Goal: Information Seeking & Learning: Learn about a topic

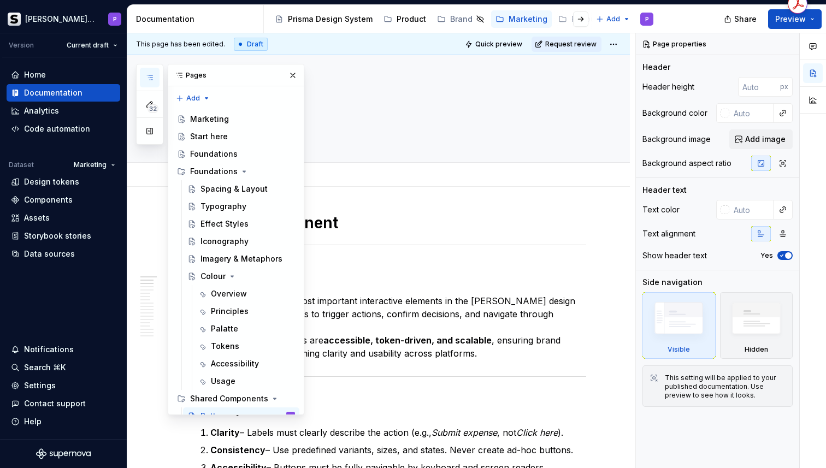
scroll to position [130, 0]
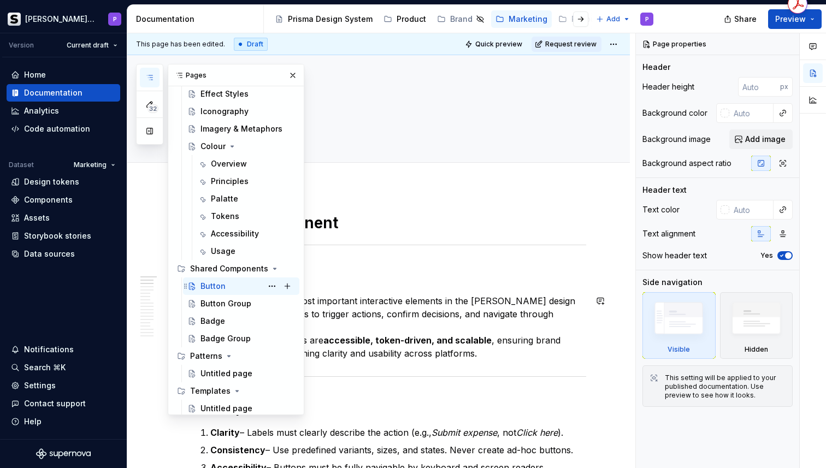
click at [233, 289] on div "Button P" at bounding box center [247, 286] width 94 height 15
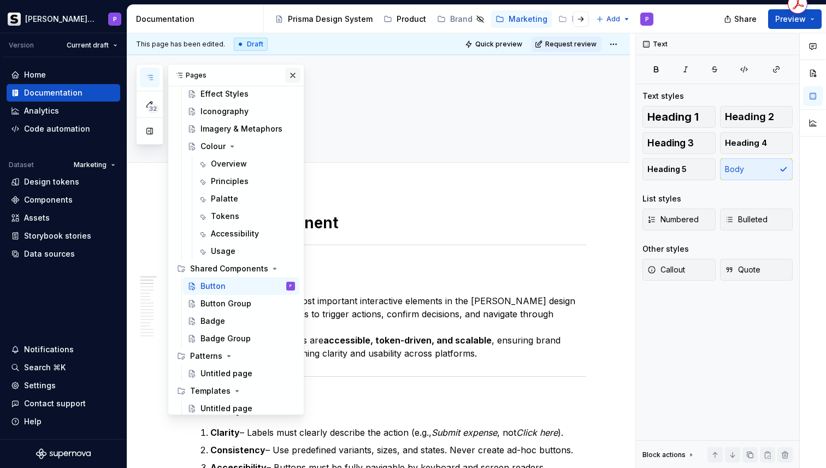
click at [291, 72] on button "button" at bounding box center [292, 75] width 15 height 15
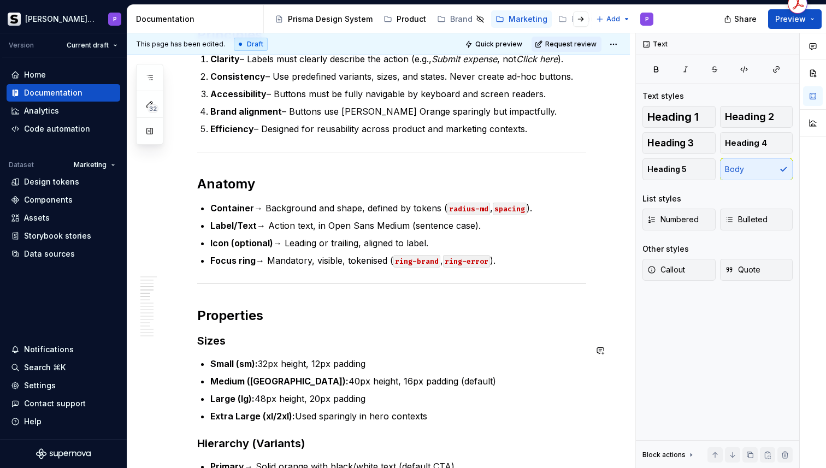
scroll to position [365, 0]
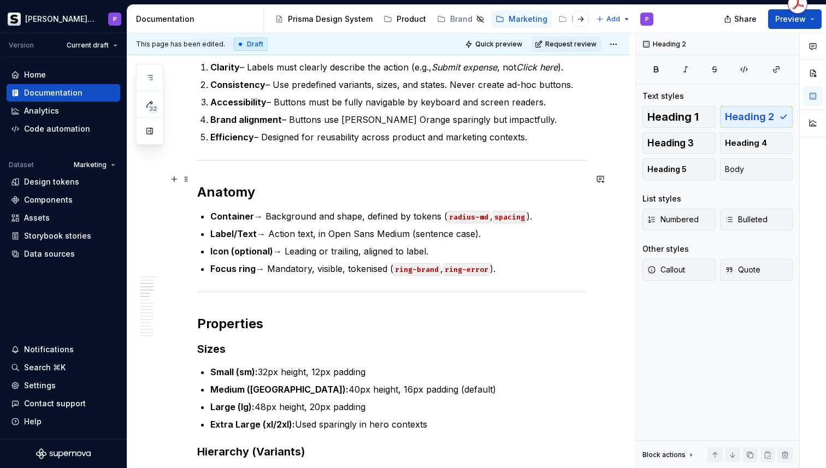
click at [298, 184] on h2 "Anatomy" at bounding box center [391, 192] width 389 height 17
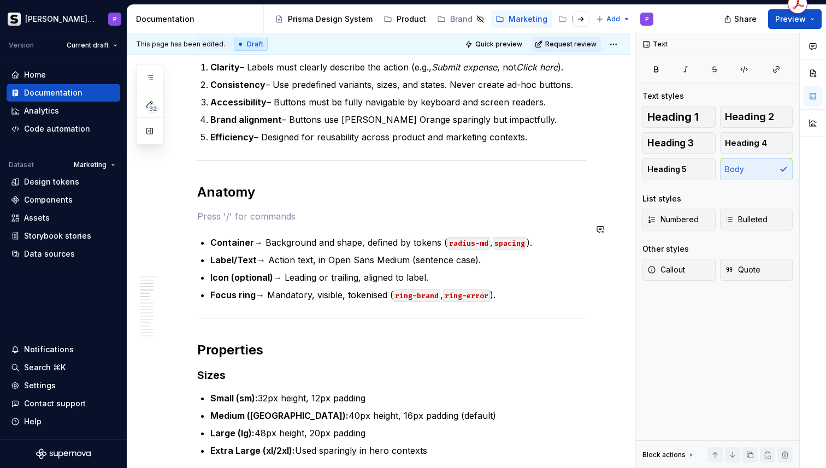
type textarea "*"
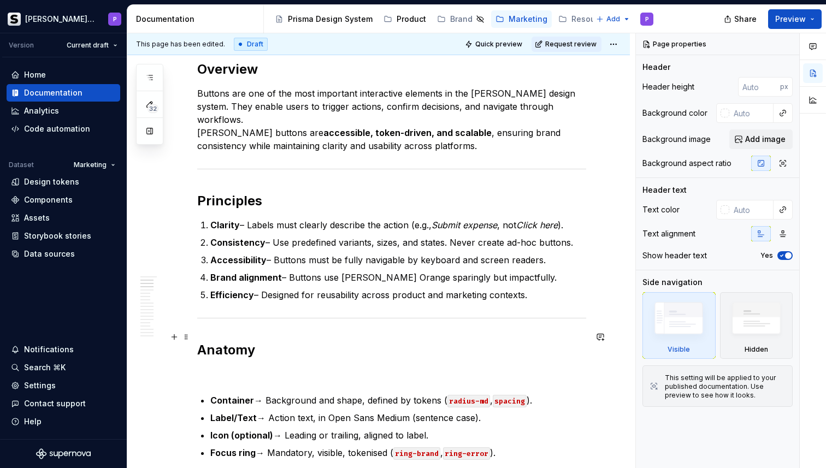
scroll to position [222, 0]
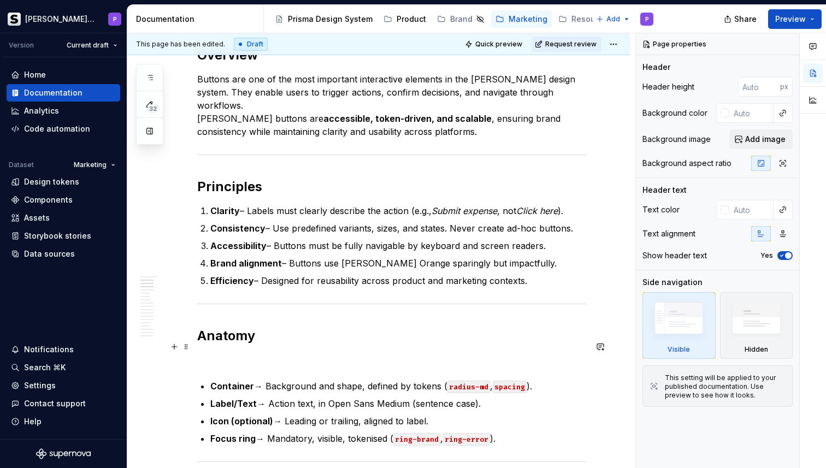
click at [207, 353] on p at bounding box center [391, 359] width 389 height 13
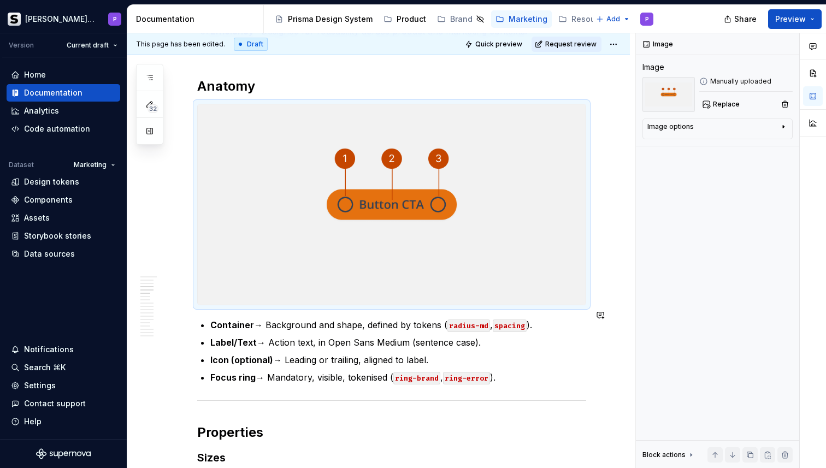
scroll to position [469, 0]
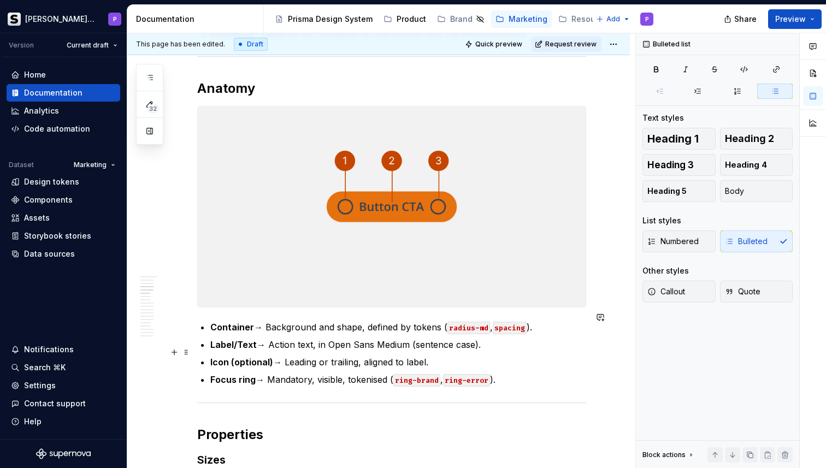
click at [276, 356] on p "Icon (optional) → Leading or trailing, aligned to label." at bounding box center [398, 362] width 376 height 13
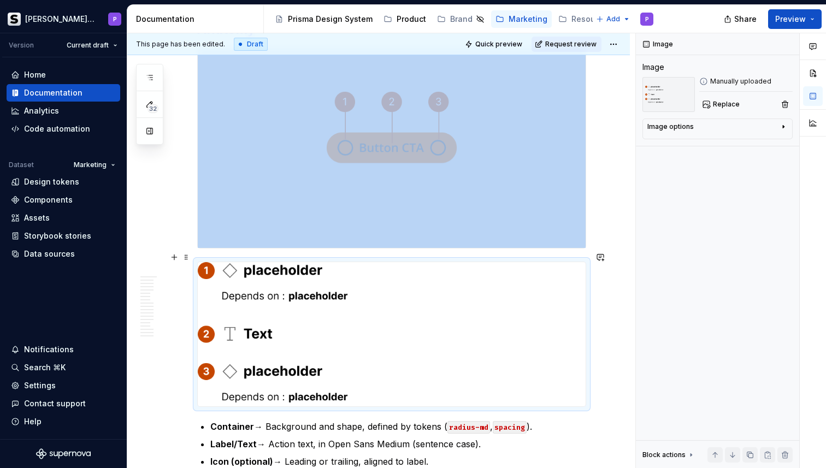
scroll to position [522, 0]
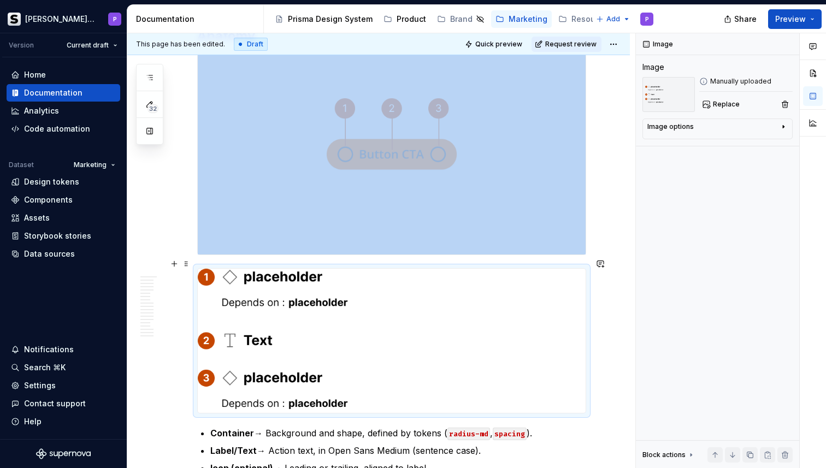
click at [554, 282] on img at bounding box center [392, 341] width 388 height 144
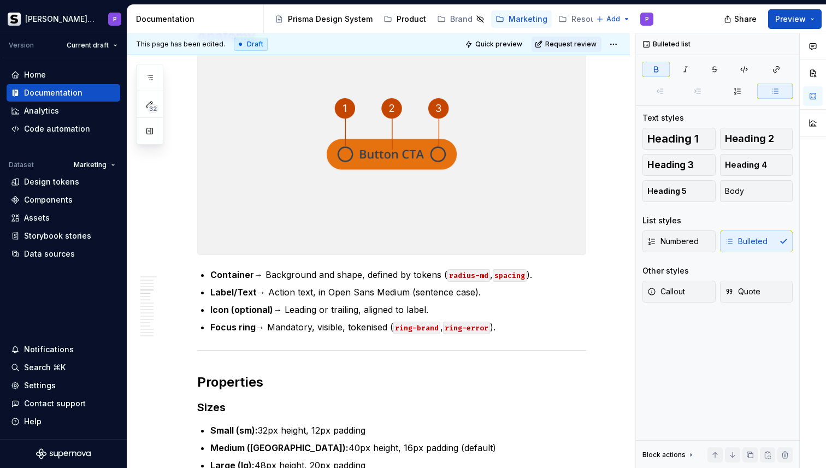
click at [351, 193] on img at bounding box center [392, 154] width 388 height 200
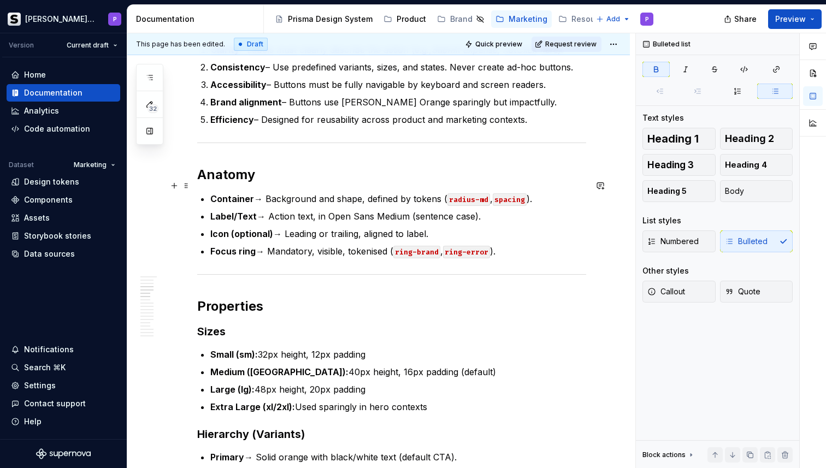
scroll to position [377, 0]
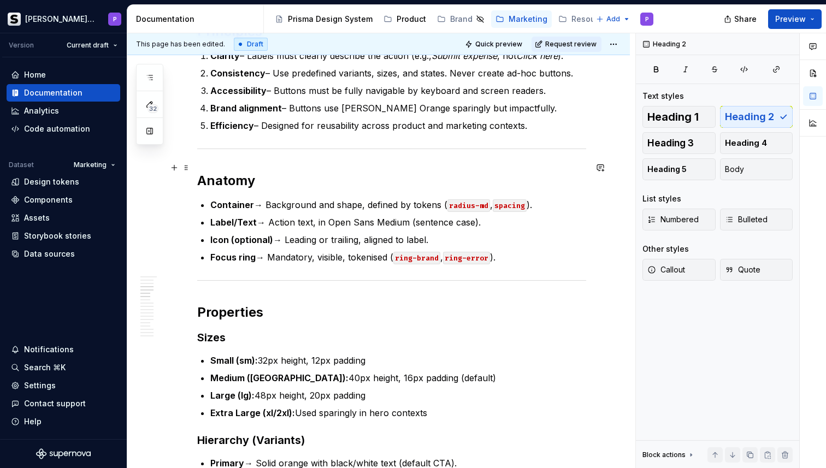
click at [301, 172] on h2 "Anatomy" at bounding box center [391, 180] width 389 height 17
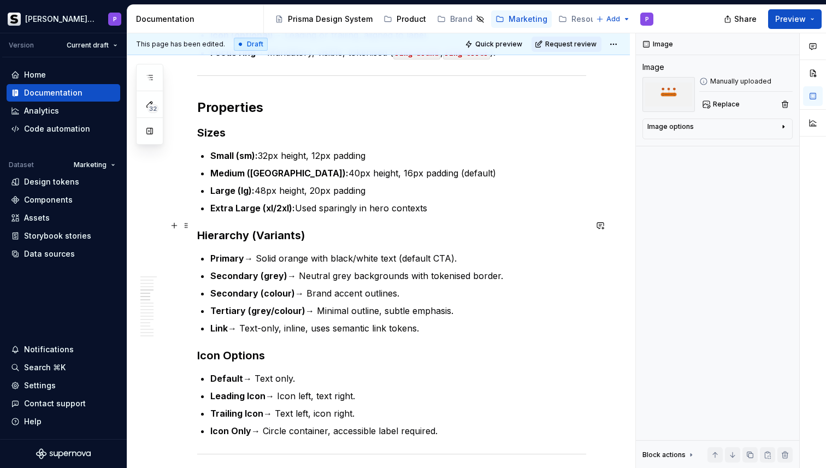
scroll to position [803, 0]
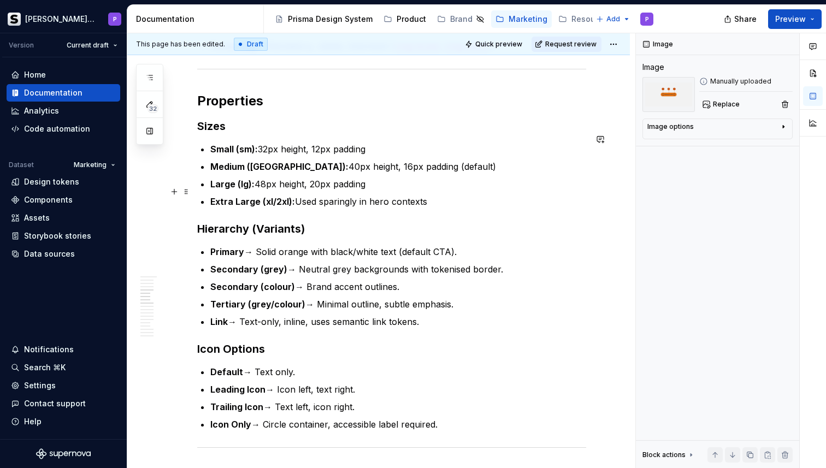
click at [424, 195] on p "Extra Large (xl/2xl): Used sparingly in hero contexts" at bounding box center [398, 201] width 376 height 13
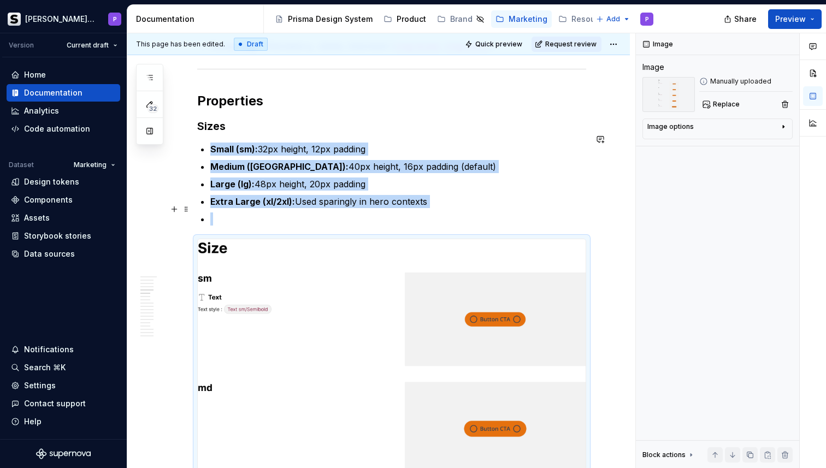
click at [221, 212] on p at bounding box center [398, 218] width 376 height 13
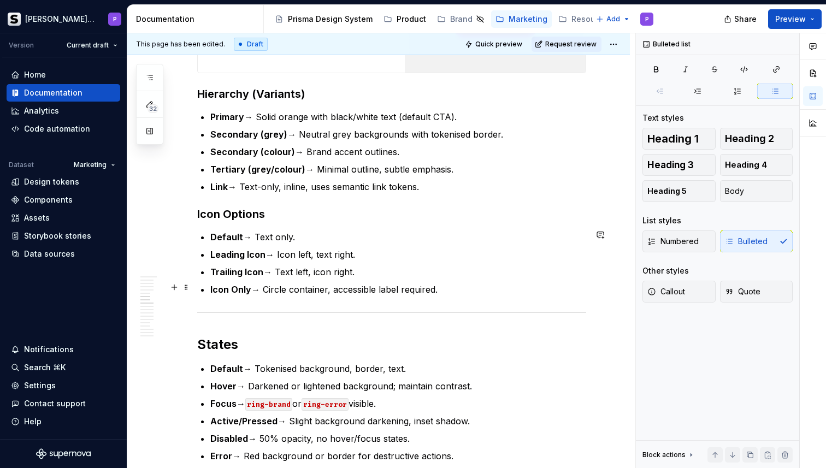
scroll to position [1510, 0]
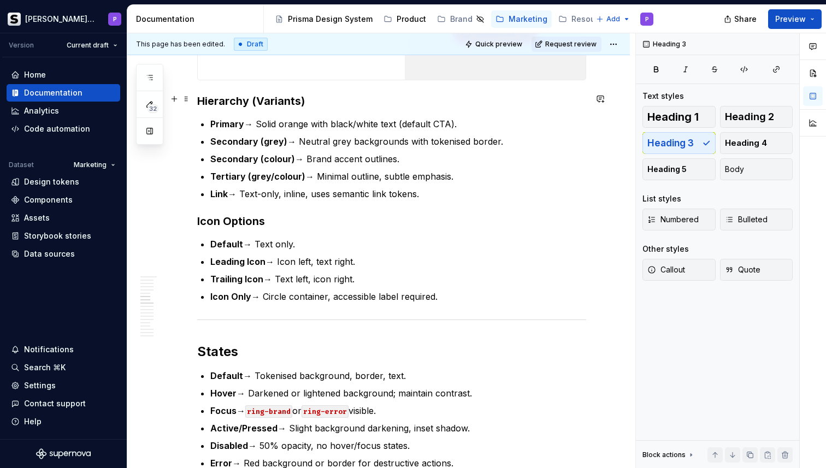
click at [347, 99] on h3 "Hierarchy (Variants)" at bounding box center [391, 100] width 389 height 15
click at [447, 191] on p "Link → Text-only, inline, uses semantic link tokens." at bounding box center [398, 193] width 376 height 13
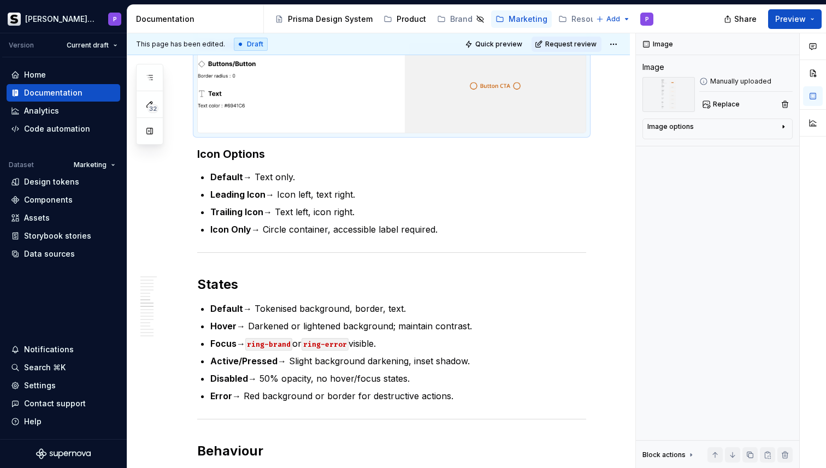
scroll to position [2398, 0]
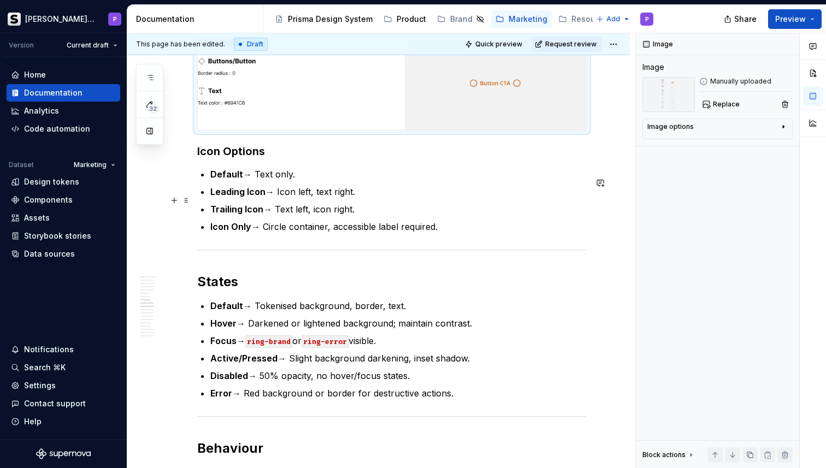
click at [433, 198] on p "Leading Icon → Icon left, text right." at bounding box center [398, 191] width 376 height 13
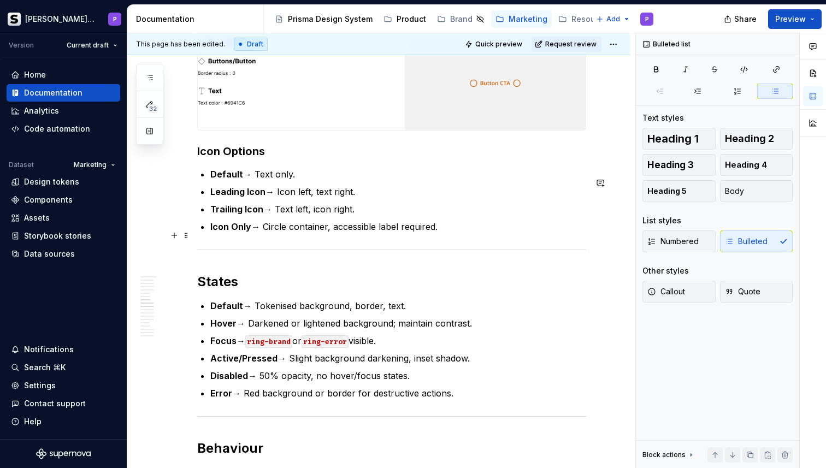
click at [481, 229] on p "Icon Only → Circle container, accessible label required." at bounding box center [398, 226] width 376 height 13
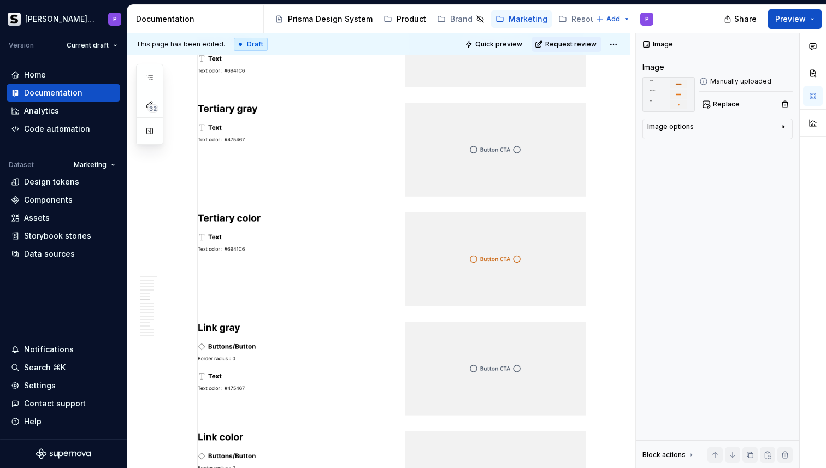
scroll to position [1985, 0]
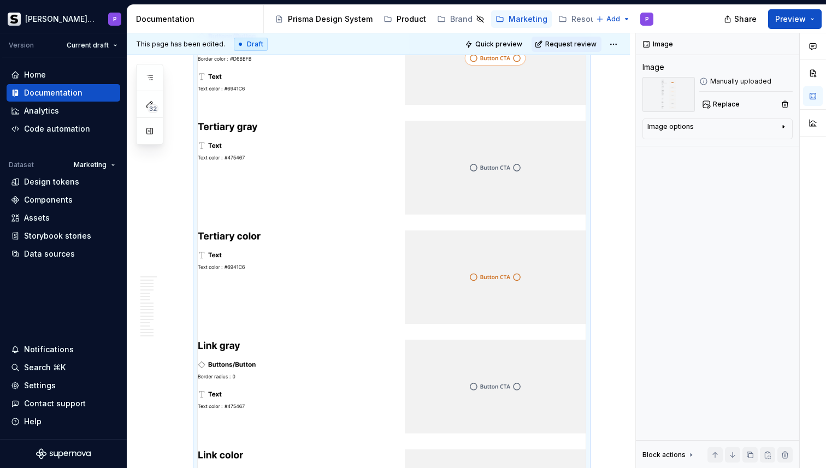
click at [322, 164] on img at bounding box center [392, 141] width 388 height 804
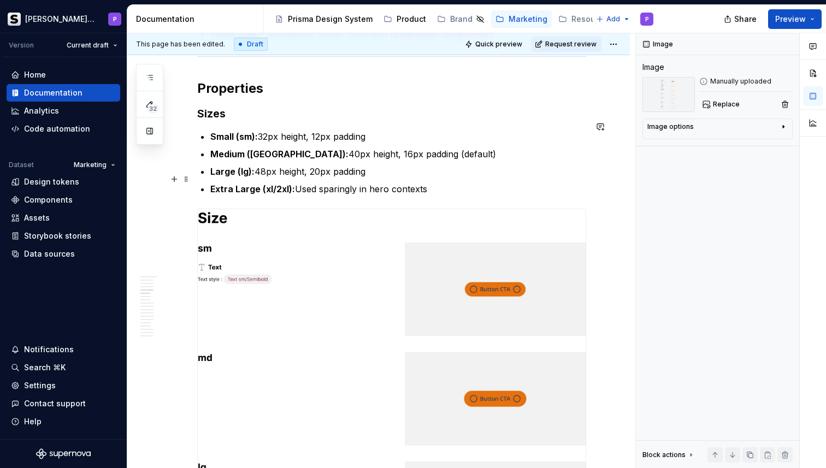
scroll to position [821, 0]
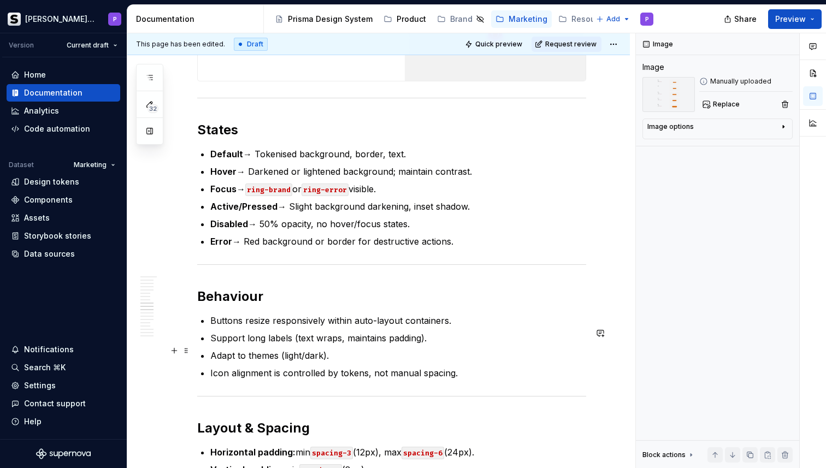
scroll to position [2807, 0]
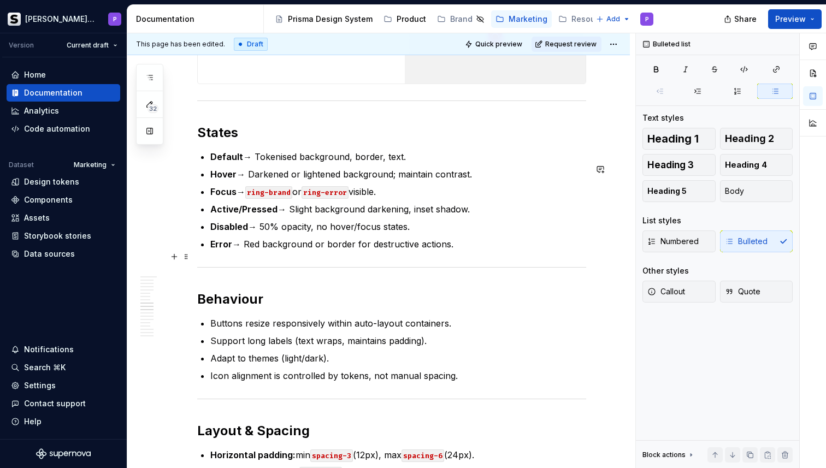
click at [475, 251] on p "Error → Red background or border for destructive actions." at bounding box center [398, 244] width 376 height 13
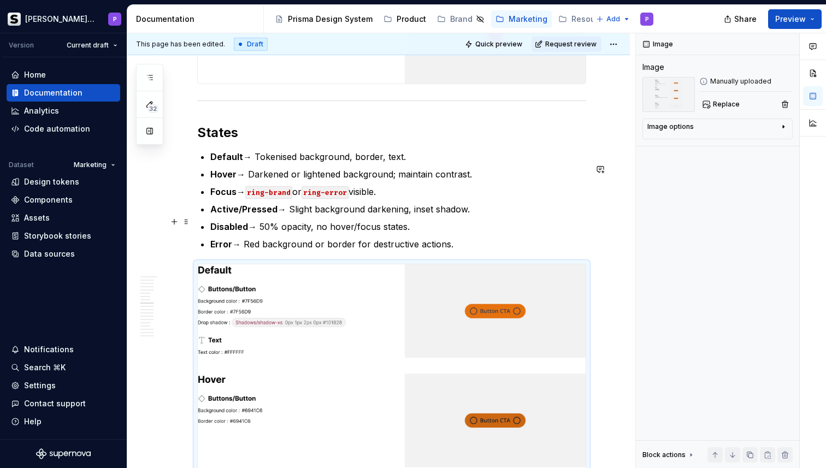
click at [501, 216] on p "Active/Pressed → Slight background darkening, inset shadow." at bounding box center [398, 209] width 376 height 13
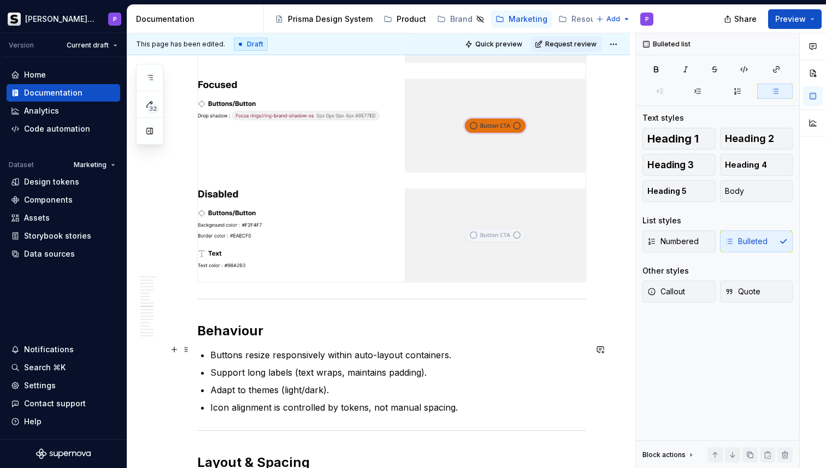
scroll to position [3438, 0]
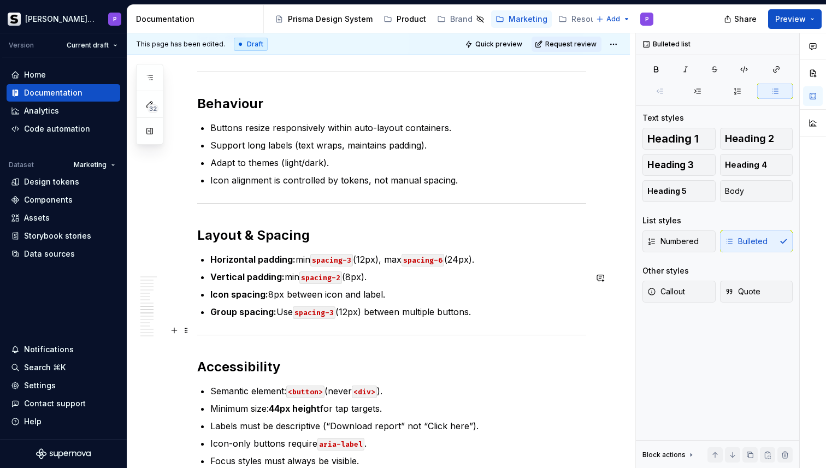
click at [517, 318] on p "Group spacing: Use spacing-3 (12px) between multiple buttons." at bounding box center [398, 311] width 376 height 13
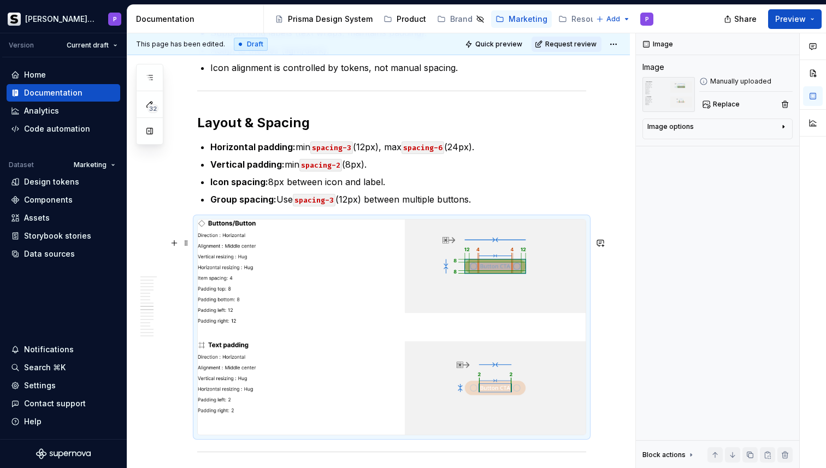
scroll to position [3560, 0]
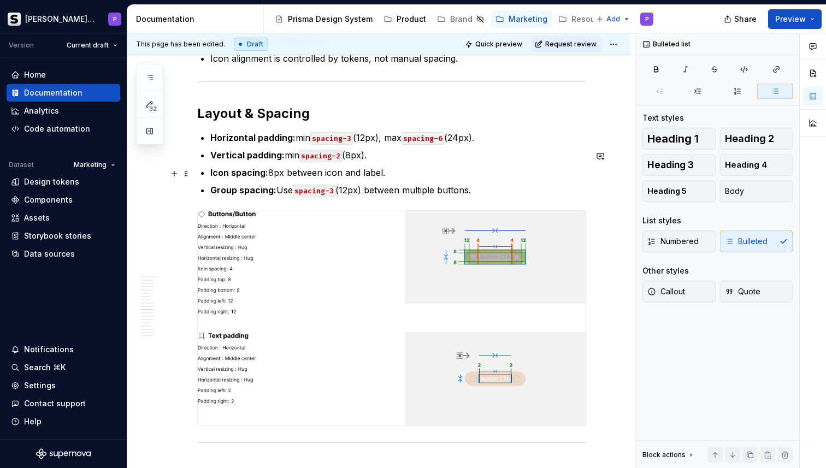
click at [540, 162] on p "Vertical padding: min spacing-2 (8px)." at bounding box center [398, 155] width 376 height 13
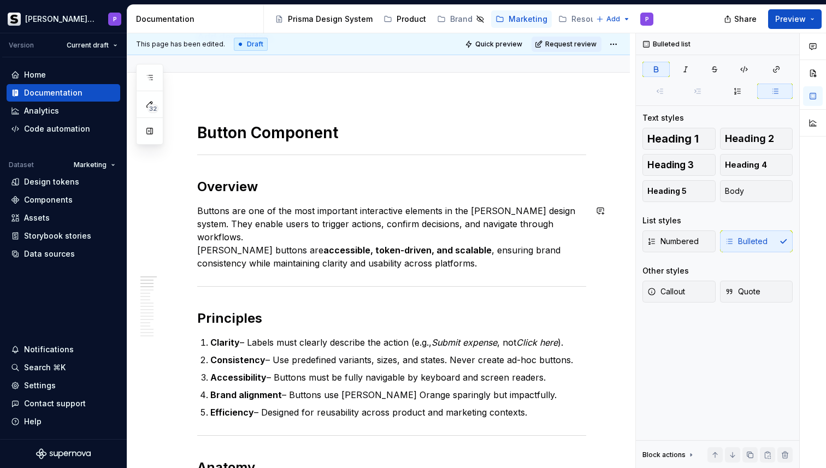
scroll to position [84, 0]
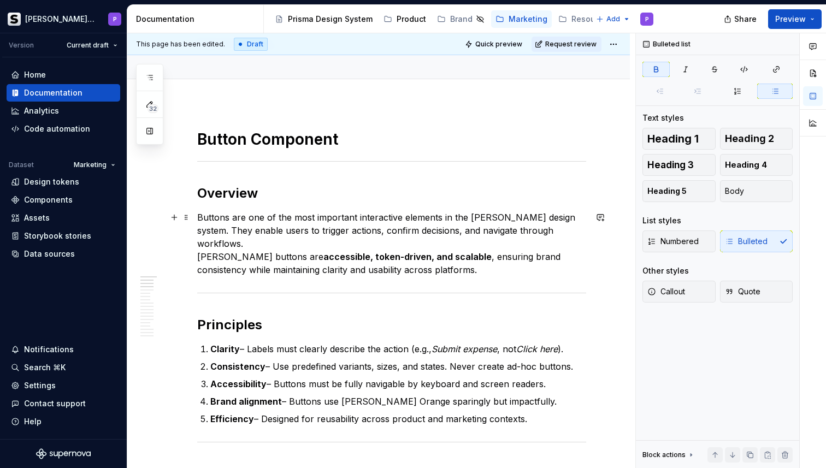
click at [430, 253] on p "Buttons are one of the most important interactive elements in the Soldo design …" at bounding box center [391, 244] width 389 height 66
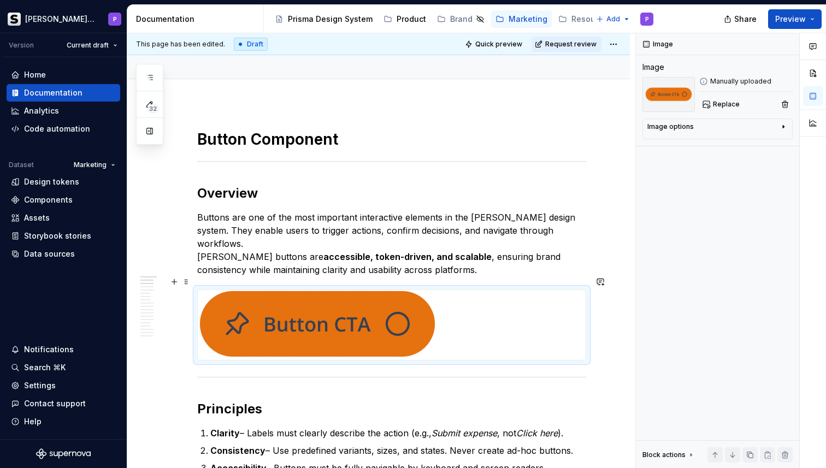
click at [418, 317] on img at bounding box center [317, 325] width 239 height 70
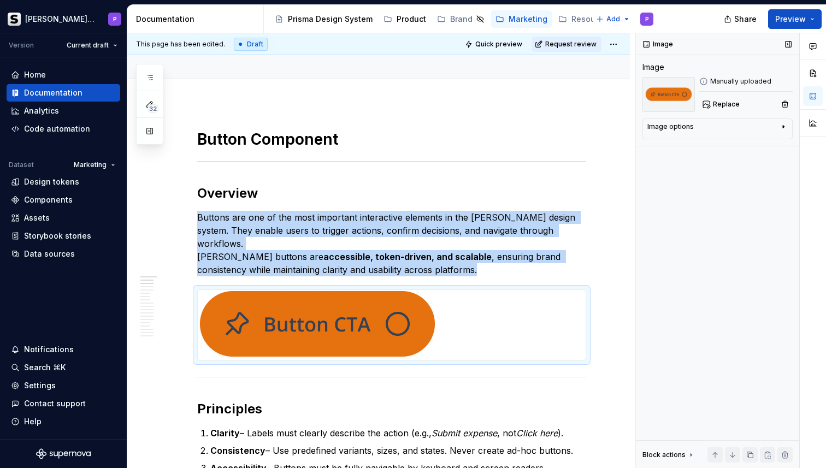
click at [697, 134] on div "Image options" at bounding box center [713, 128] width 132 height 13
click at [760, 137] on button "button" at bounding box center [756, 142] width 20 height 15
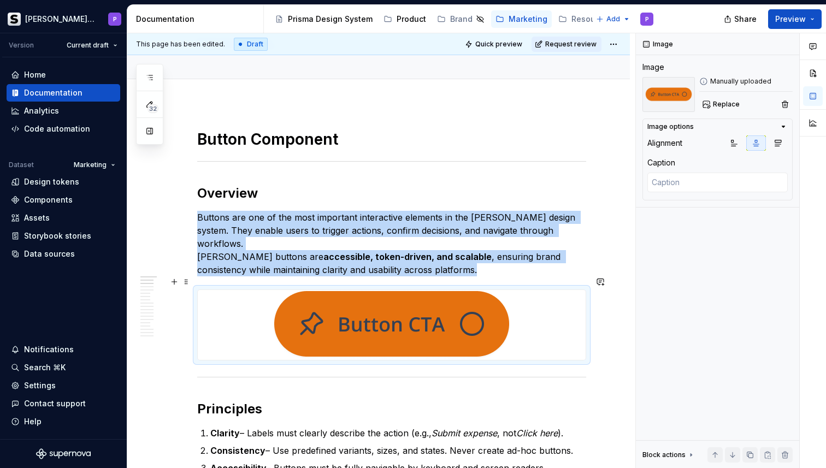
click at [374, 314] on img at bounding box center [391, 325] width 239 height 70
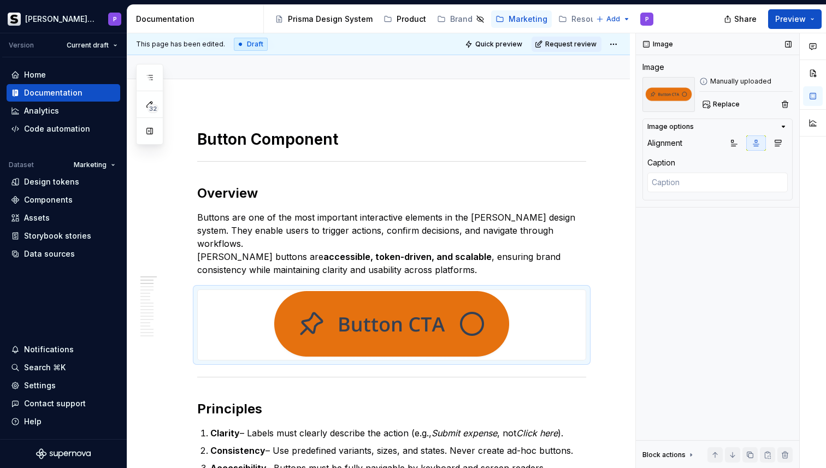
click at [783, 127] on icon "button" at bounding box center [783, 126] width 3 height 1
click at [518, 316] on div at bounding box center [392, 325] width 388 height 70
click at [705, 131] on div "Image options" at bounding box center [713, 128] width 132 height 13
click at [549, 248] on p "Buttons are one of the most important interactive elements in the Soldo design …" at bounding box center [391, 244] width 389 height 66
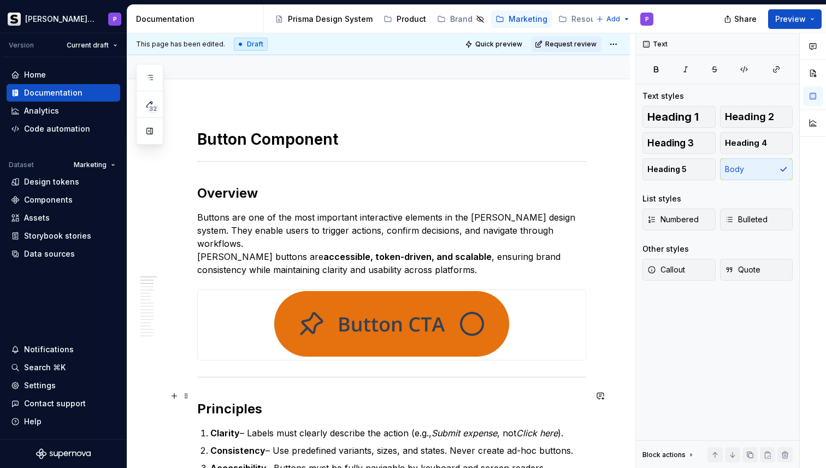
click at [571, 400] on h2 "Principles" at bounding box center [391, 408] width 389 height 17
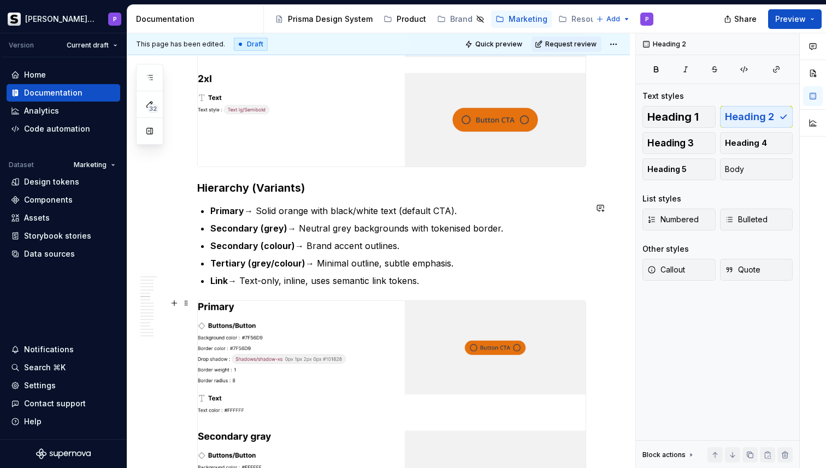
scroll to position [1480, 0]
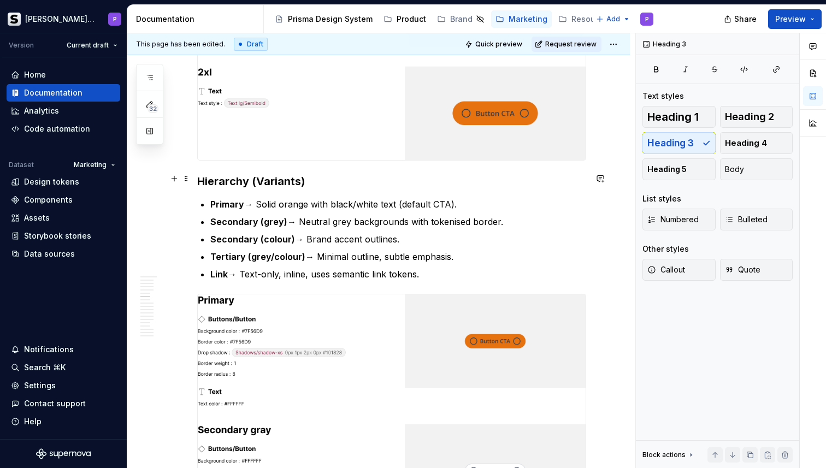
click at [369, 177] on h3 "Hierarchy (Variants)" at bounding box center [391, 181] width 389 height 15
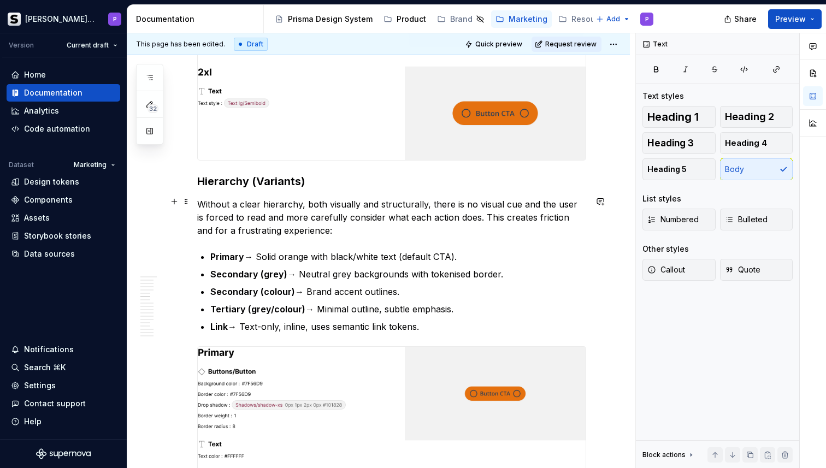
click at [199, 201] on p "Without a clear hierarchy, both visually and structurally, there is no visual c…" at bounding box center [391, 217] width 389 height 39
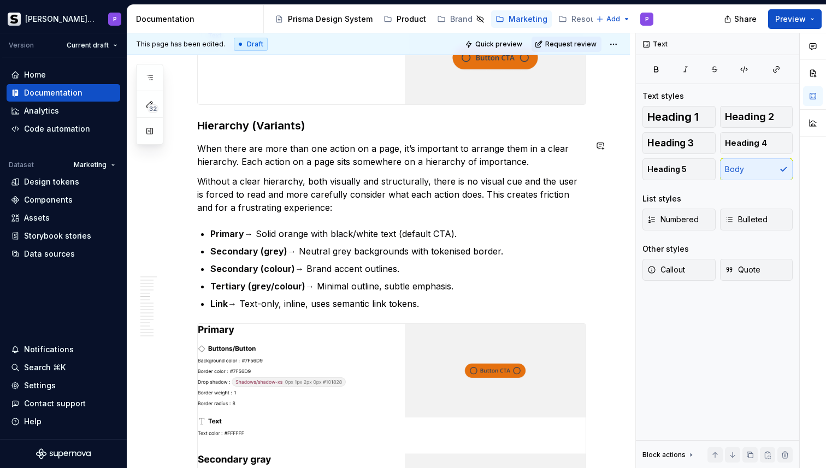
scroll to position [1533, 0]
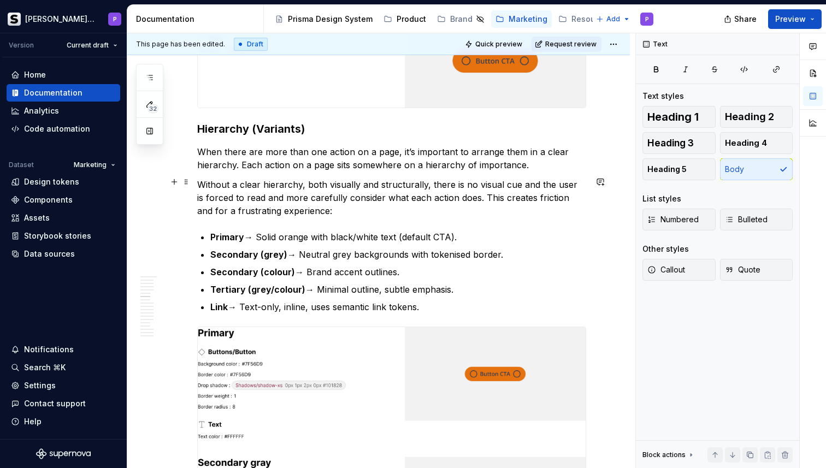
click at [367, 212] on p "Without a clear hierarchy, both visually and structurally, there is no visual c…" at bounding box center [391, 197] width 389 height 39
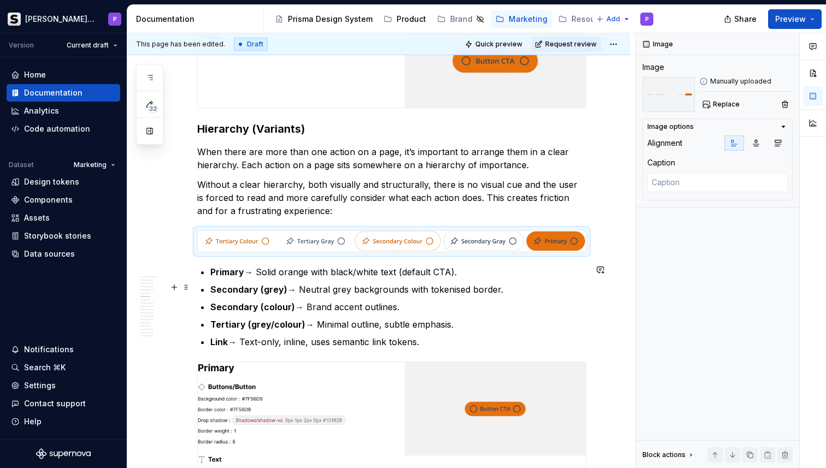
click at [525, 283] on p "Secondary (grey) → Neutral grey backgrounds with tokenised border." at bounding box center [398, 289] width 376 height 13
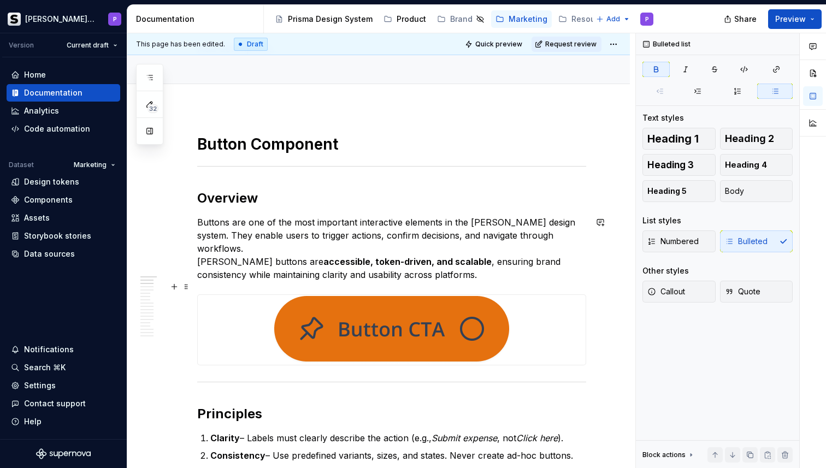
scroll to position [97, 0]
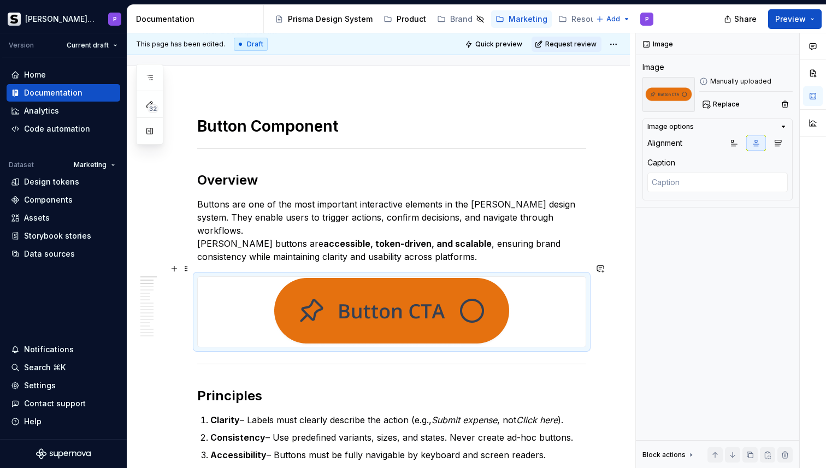
click at [521, 299] on div at bounding box center [392, 312] width 388 height 70
click at [525, 284] on div at bounding box center [392, 312] width 388 height 70
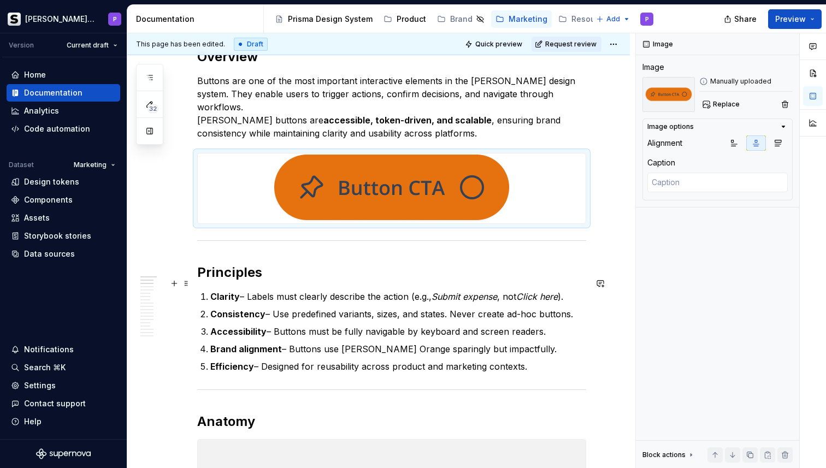
scroll to position [151, 0]
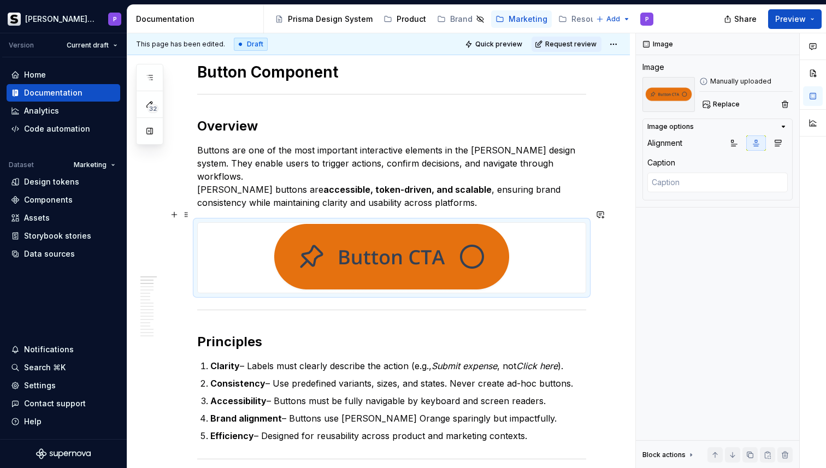
click at [523, 229] on div at bounding box center [392, 258] width 388 height 70
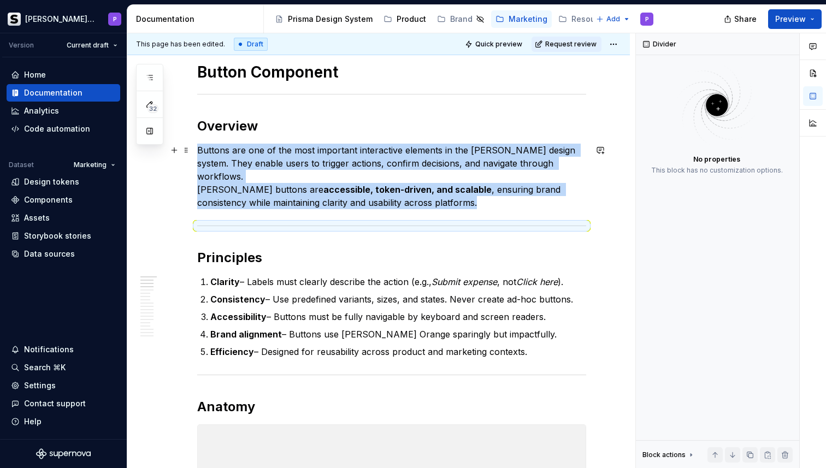
click at [466, 186] on p "Buttons are one of the most important interactive elements in the Soldo design …" at bounding box center [391, 177] width 389 height 66
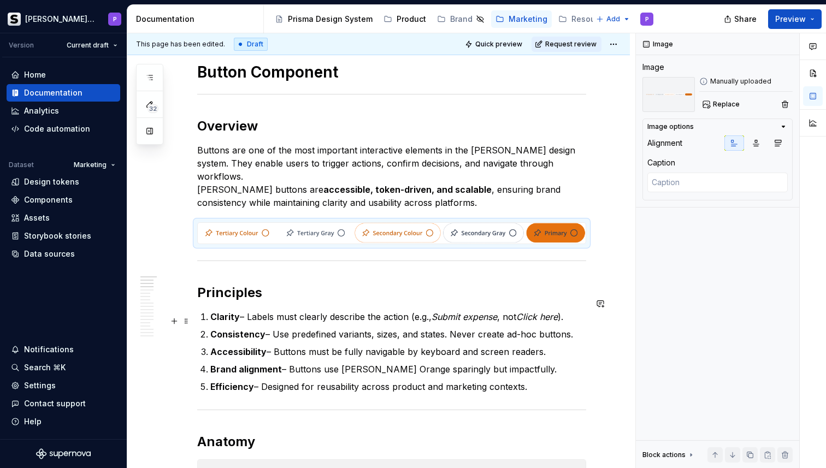
click at [390, 328] on p "Consistency – Use predefined variants, sizes, and states. Never create ad-hoc b…" at bounding box center [398, 334] width 376 height 13
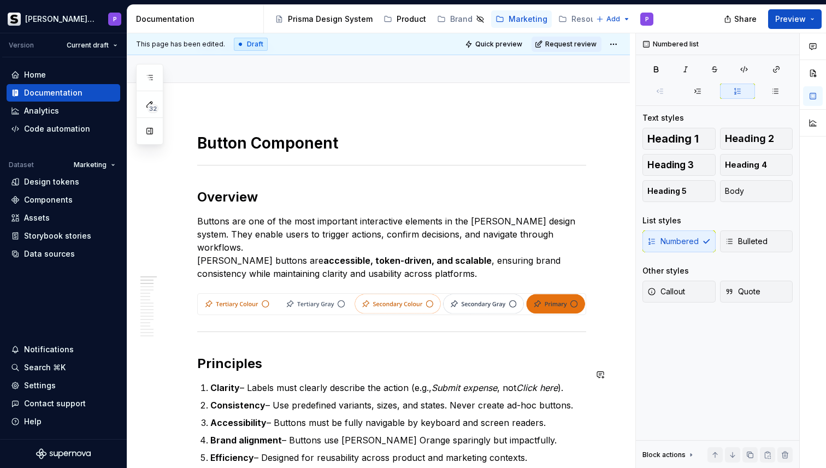
scroll to position [0, 0]
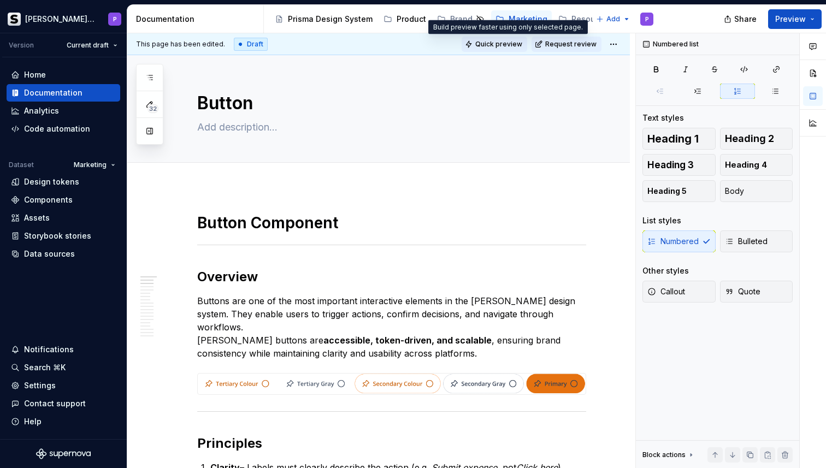
click at [522, 42] on span "Quick preview" at bounding box center [498, 44] width 47 height 9
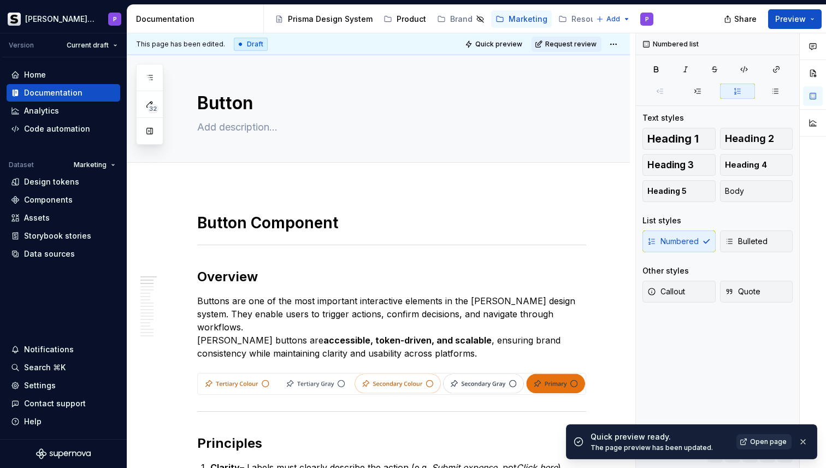
click at [784, 440] on span "Open page" at bounding box center [768, 441] width 37 height 9
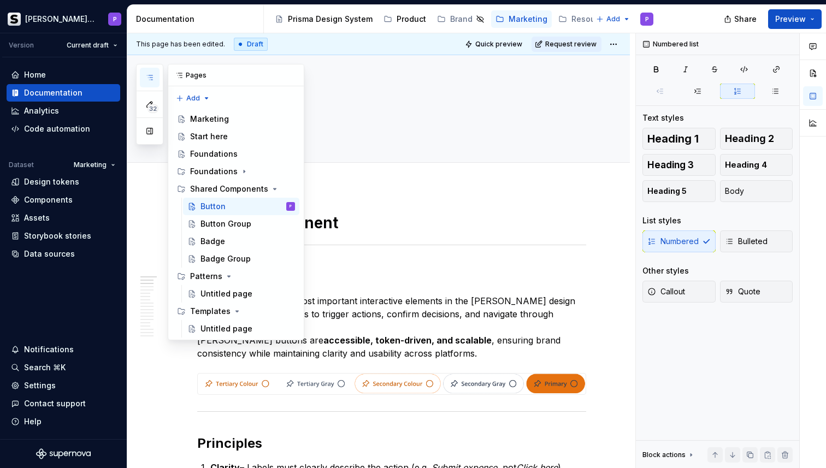
click at [156, 75] on button "button" at bounding box center [150, 78] width 20 height 20
click at [251, 228] on div "Button Group" at bounding box center [247, 223] width 94 height 15
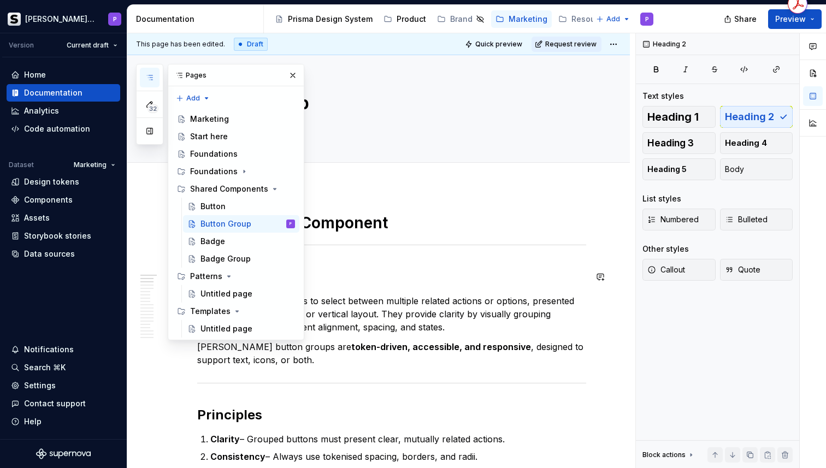
click at [387, 273] on h2 "Overview" at bounding box center [391, 276] width 389 height 17
click at [298, 74] on button "button" at bounding box center [292, 75] width 15 height 15
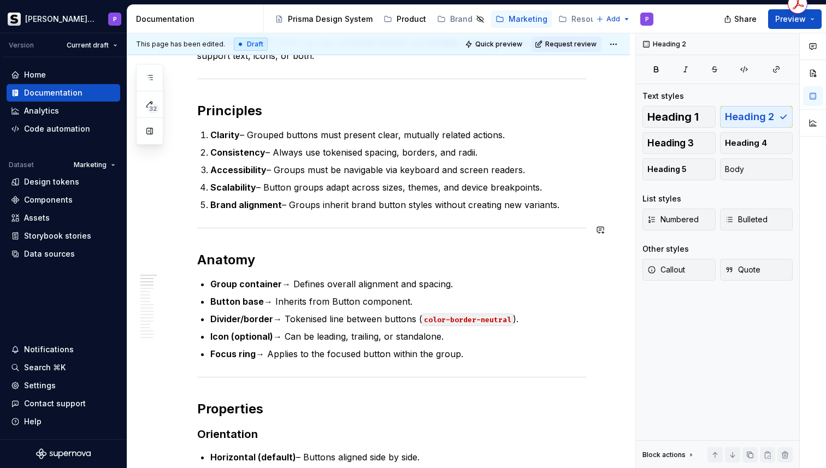
scroll to position [400, 0]
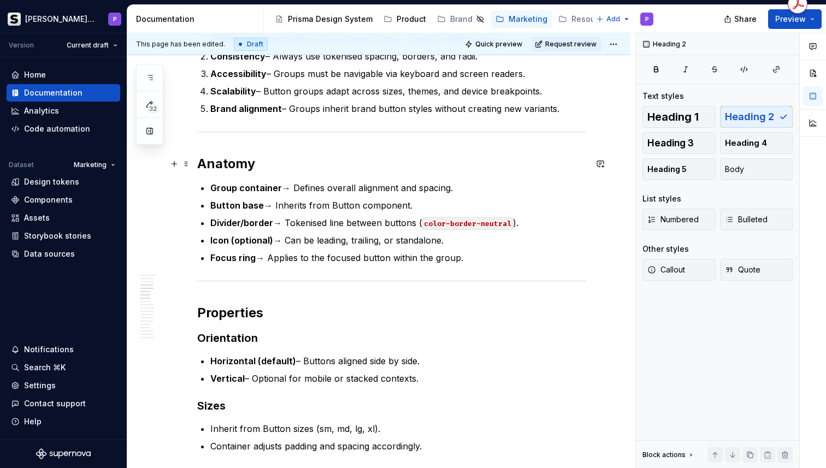
click at [304, 167] on h2 "Anatomy" at bounding box center [391, 163] width 389 height 17
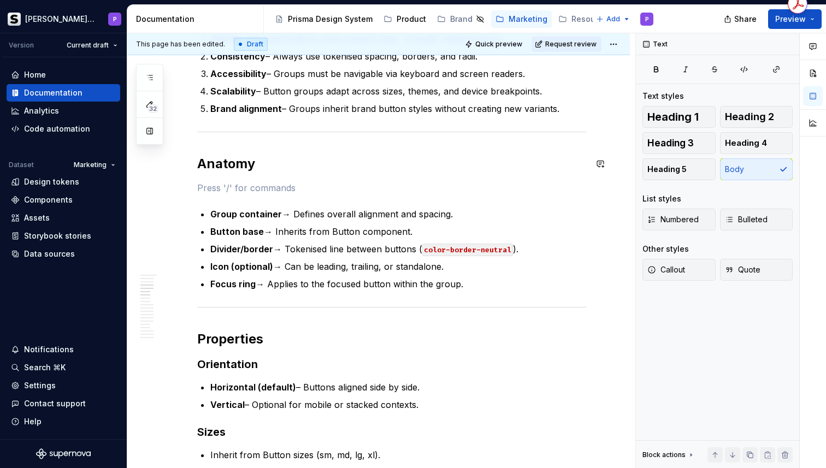
type textarea "*"
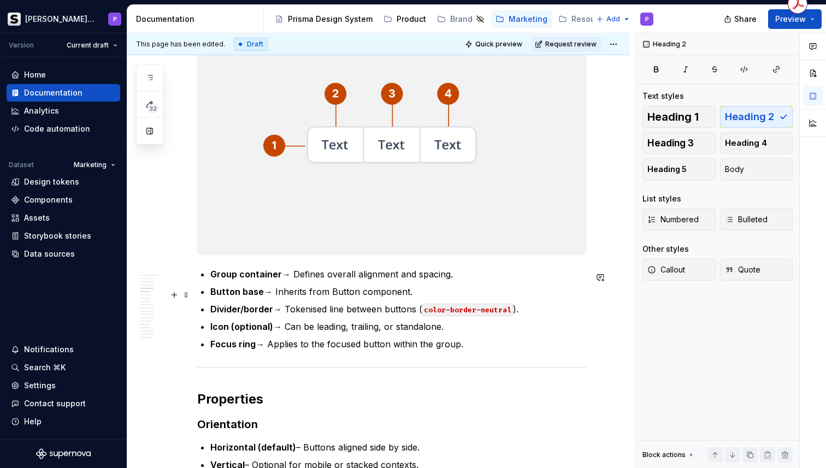
scroll to position [548, 0]
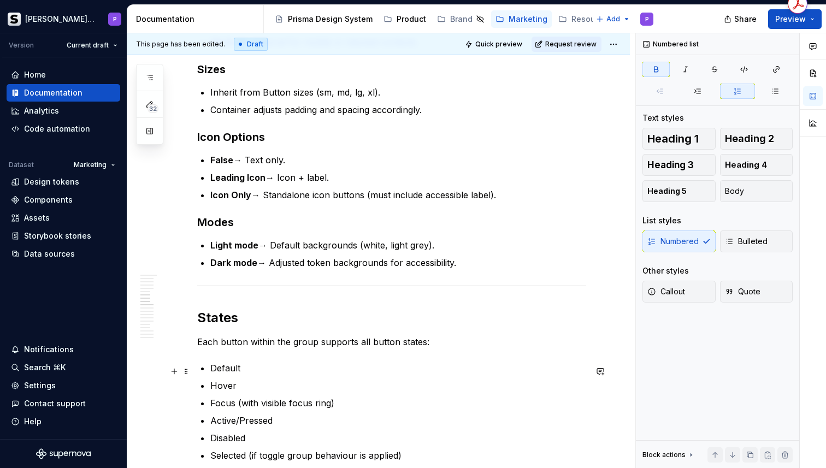
scroll to position [976, 0]
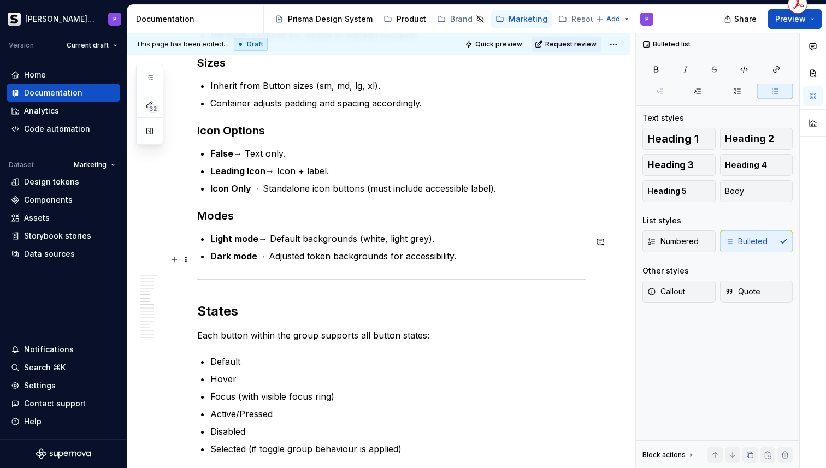
click at [504, 263] on p "Dark mode → Adjusted token backgrounds for accessibility." at bounding box center [398, 256] width 376 height 13
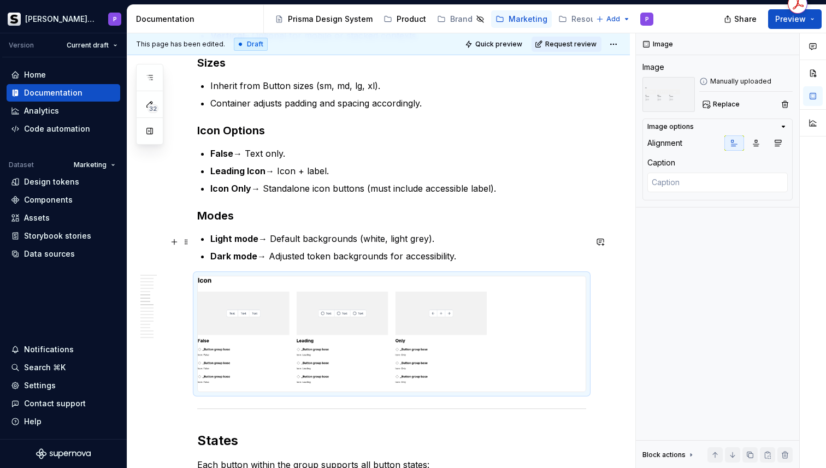
click at [541, 244] on p "Light mode → Default backgrounds (white, light grey)." at bounding box center [398, 238] width 376 height 13
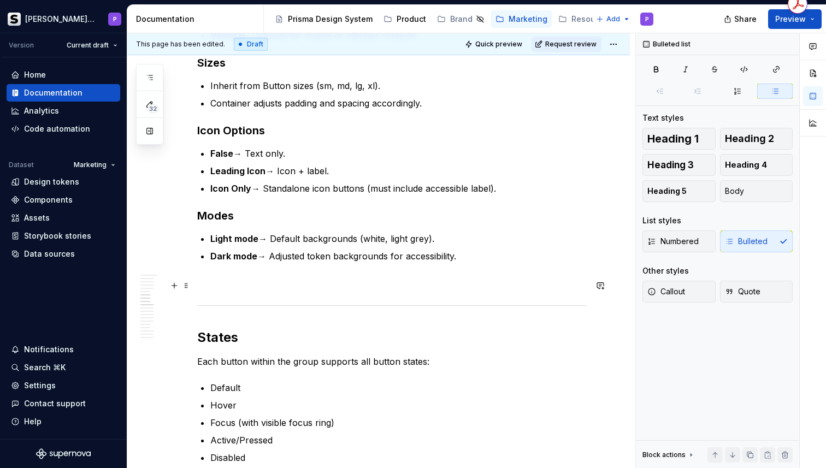
click at [411, 288] on p at bounding box center [391, 282] width 389 height 13
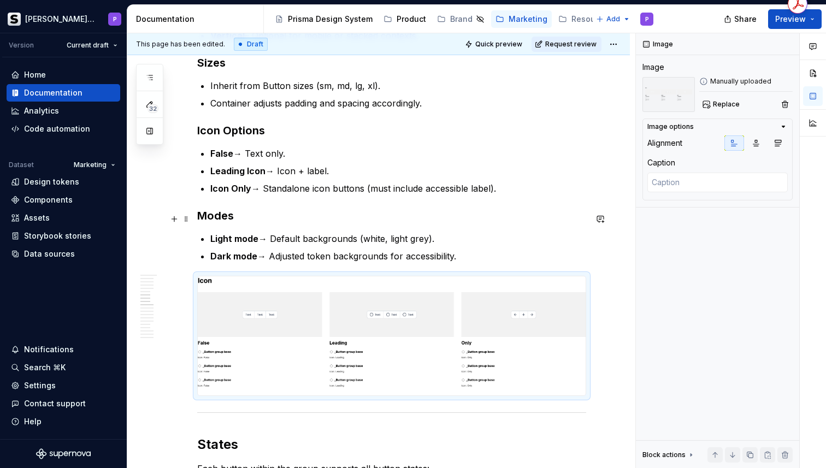
click at [563, 222] on h3 "Modes" at bounding box center [391, 215] width 389 height 15
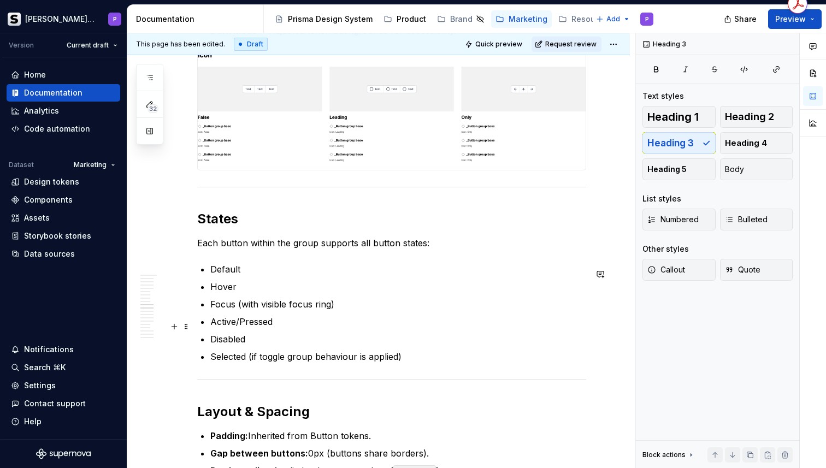
scroll to position [1208, 0]
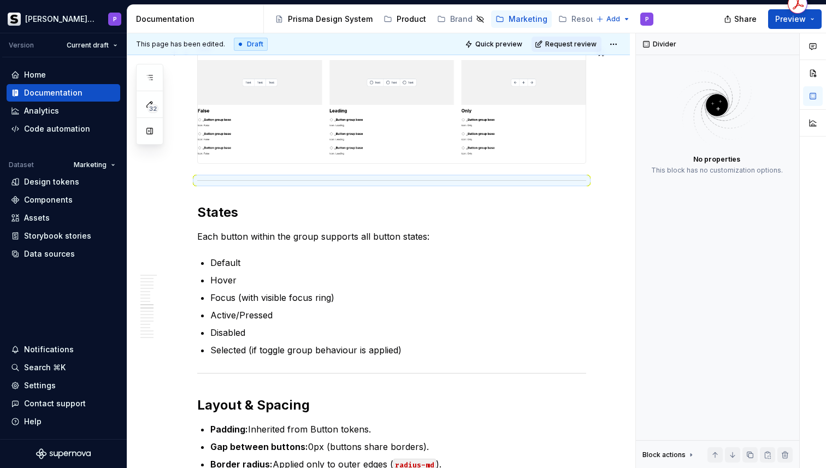
click at [586, 139] on div at bounding box center [391, 104] width 389 height 120
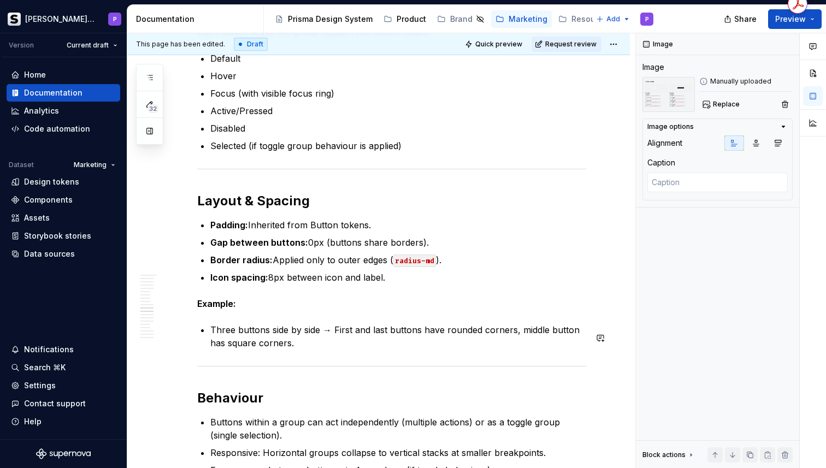
scroll to position [1656, 0]
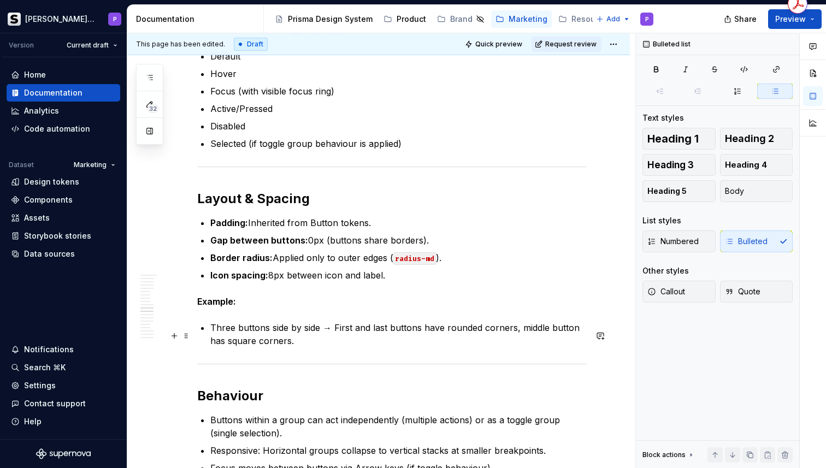
click at [368, 347] on p "Three buttons side by side → First and last buttons have rounded corners, middl…" at bounding box center [398, 334] width 376 height 26
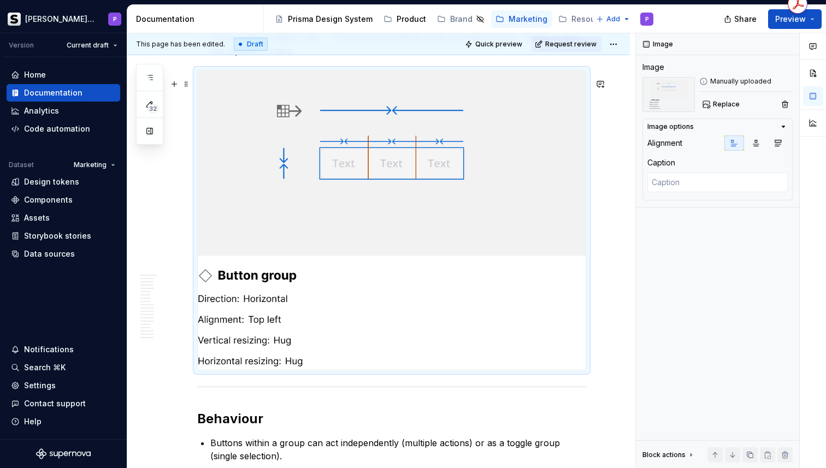
scroll to position [1947, 0]
click at [613, 289] on div "Button Group Component Overview Button groups allow users to select between mul…" at bounding box center [378, 105] width 502 height 3730
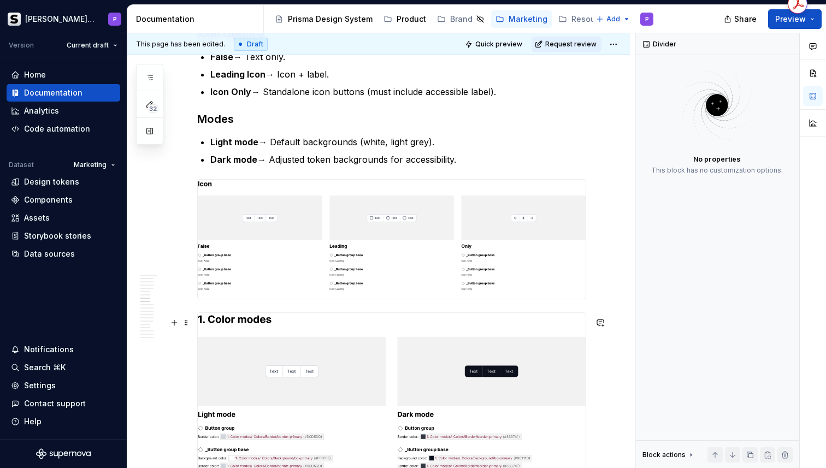
scroll to position [1077, 0]
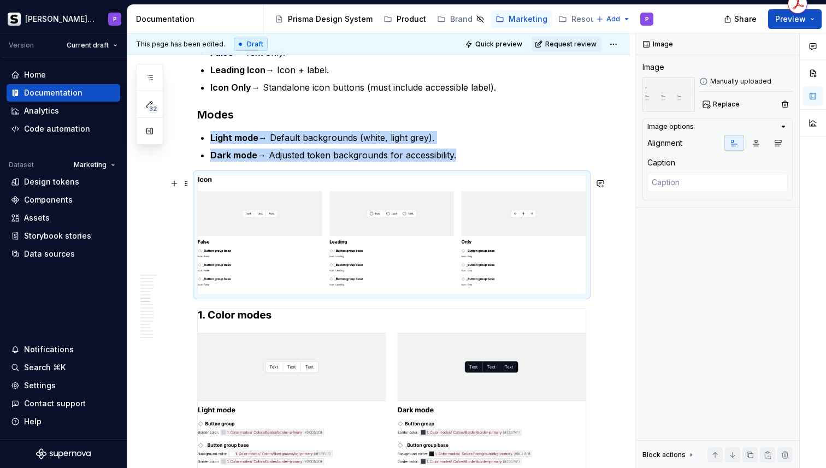
click at [498, 263] on img at bounding box center [392, 234] width 388 height 119
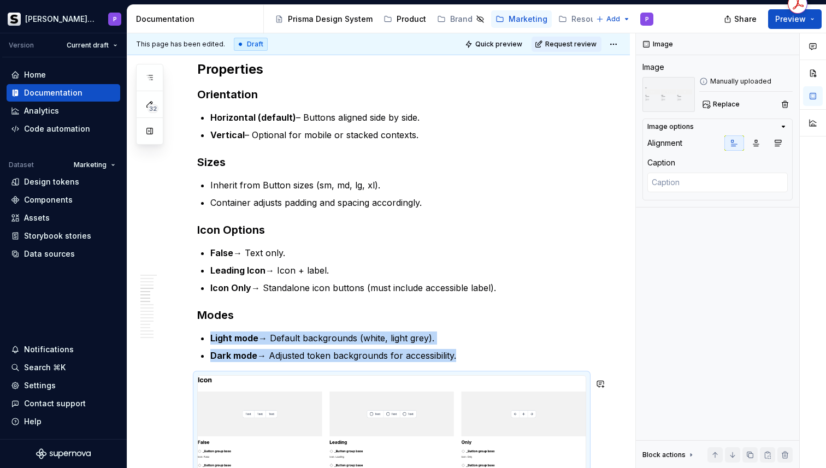
scroll to position [908, 0]
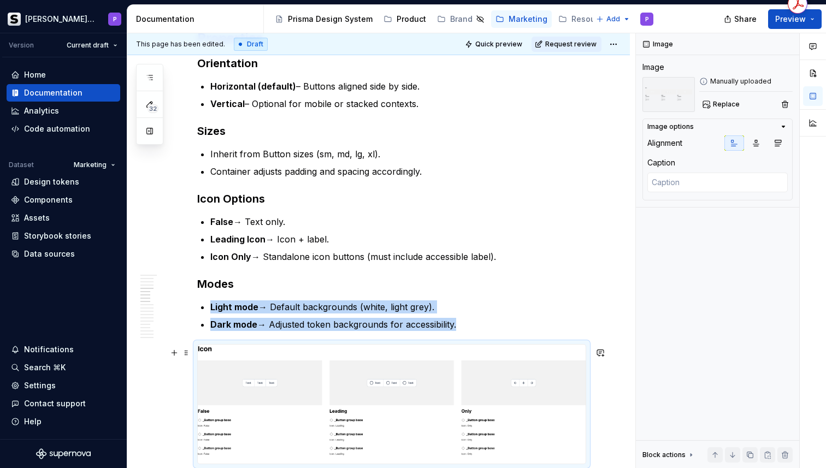
click at [249, 359] on img at bounding box center [392, 404] width 388 height 119
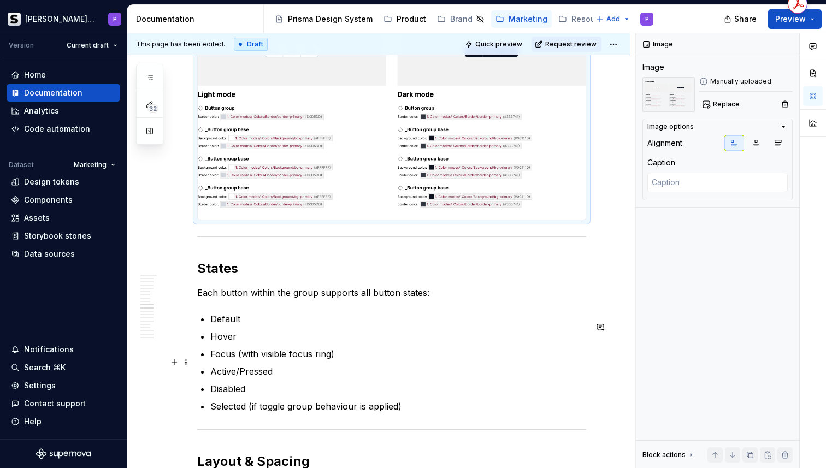
scroll to position [1392, 0]
drag, startPoint x: 262, startPoint y: 377, endPoint x: 518, endPoint y: 8, distance: 449.1
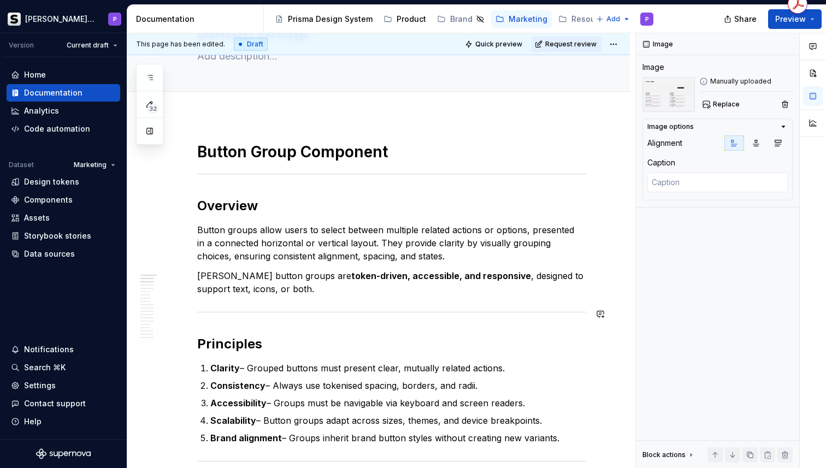
scroll to position [76, 0]
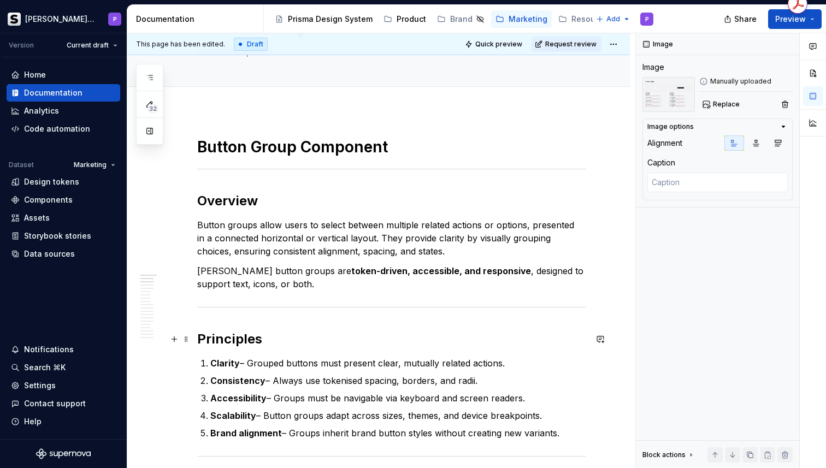
click at [321, 281] on p "Soldo button groups are token-driven, accessible, and responsive , designed to …" at bounding box center [391, 277] width 389 height 26
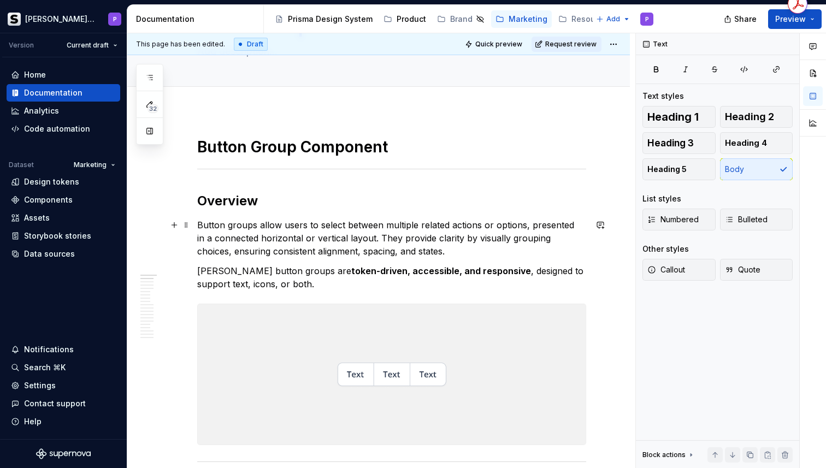
click at [395, 254] on p "Button groups allow users to select between multiple related actions or options…" at bounding box center [391, 237] width 389 height 39
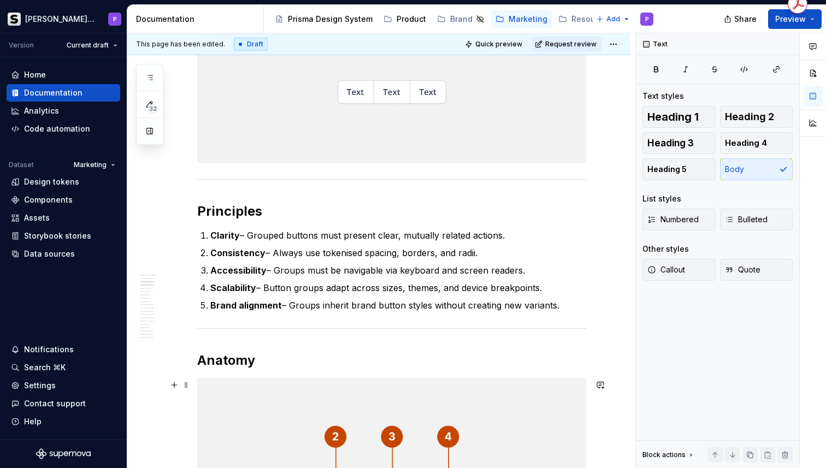
scroll to position [363, 0]
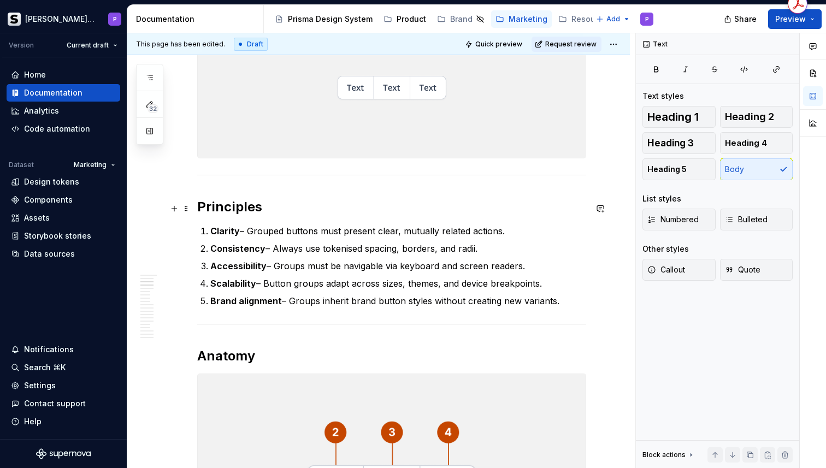
click at [369, 209] on h2 "Principles" at bounding box center [391, 206] width 389 height 17
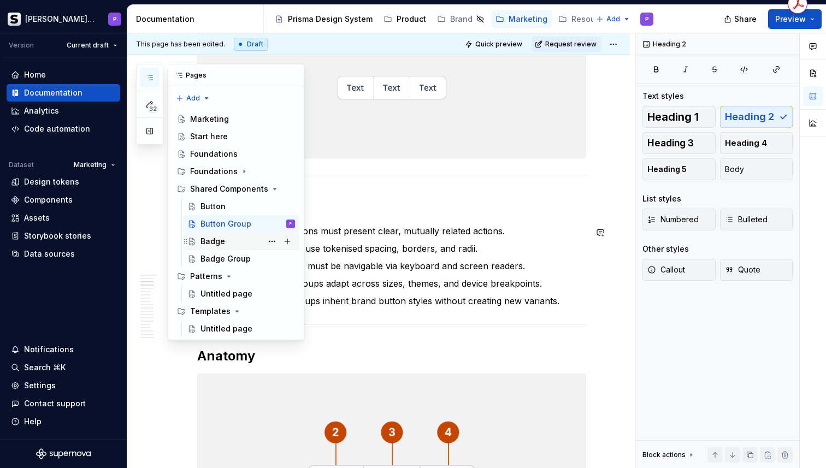
click at [231, 244] on div "Badge" at bounding box center [247, 241] width 94 height 15
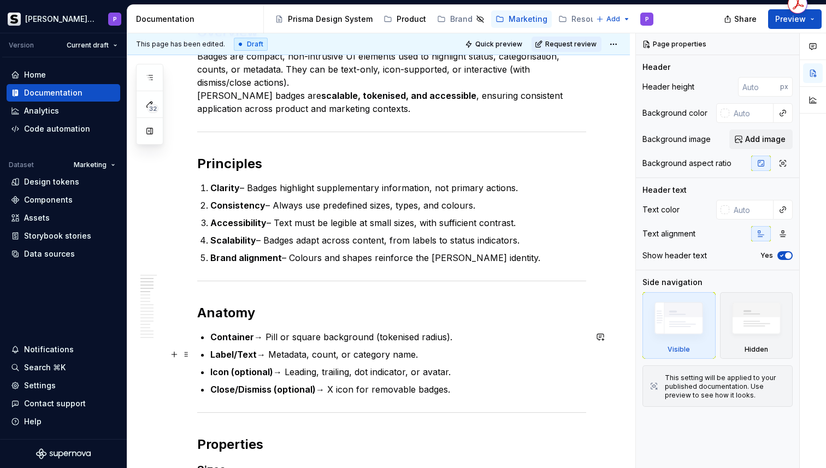
scroll to position [269, 0]
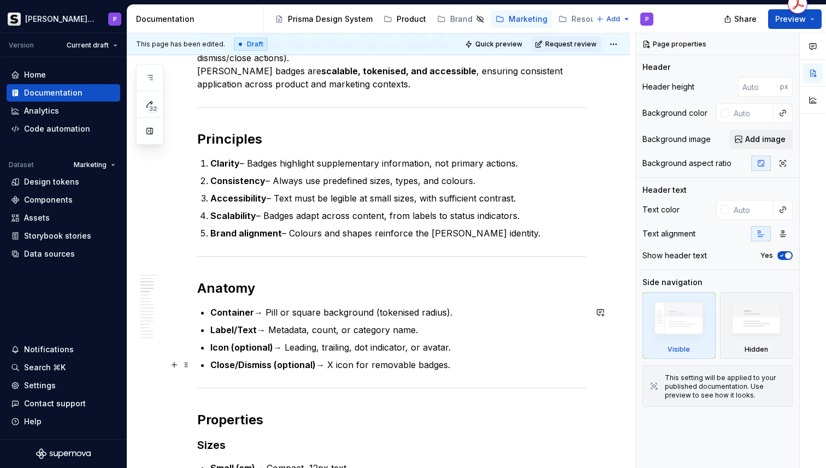
click at [484, 362] on p "Close/Dismiss (optional) → X icon for removable badges." at bounding box center [398, 364] width 376 height 13
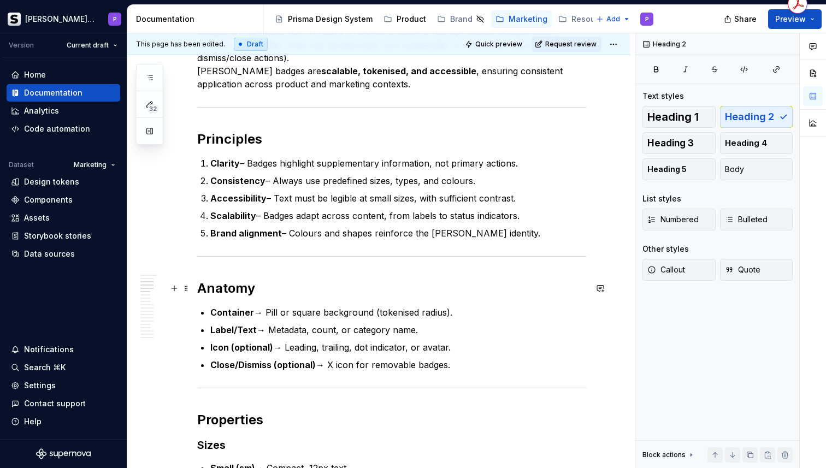
click at [338, 283] on h2 "Anatomy" at bounding box center [391, 288] width 389 height 17
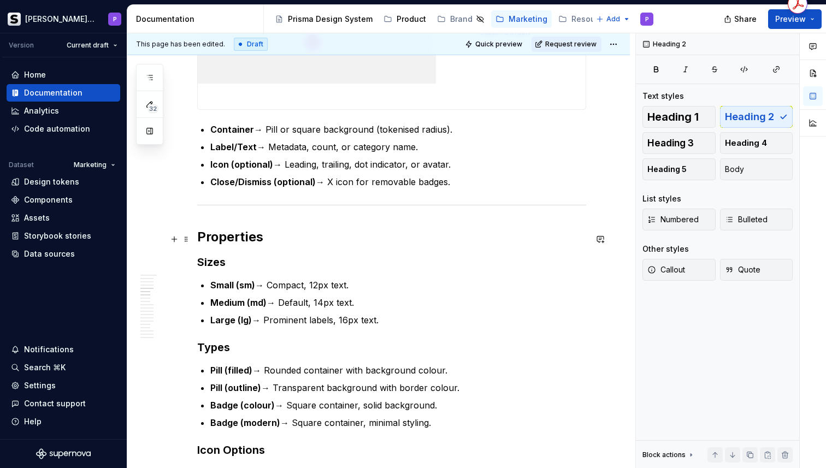
scroll to position [649, 0]
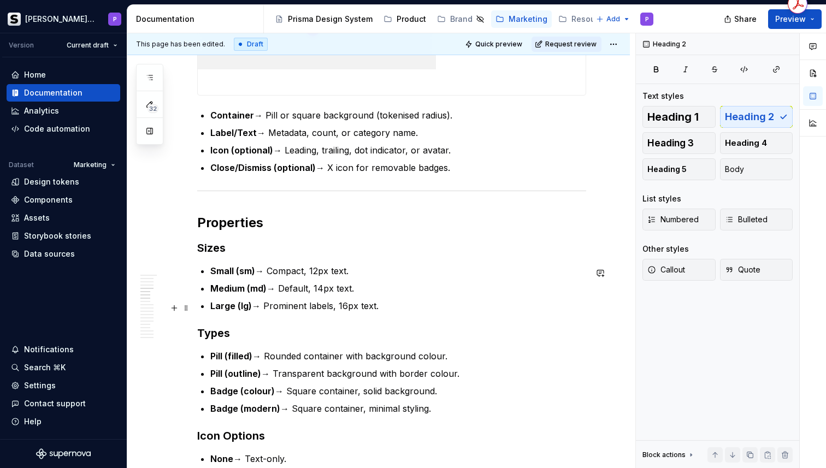
click at [387, 306] on p "Large (lg) → Prominent labels, 16px text." at bounding box center [398, 305] width 376 height 13
click at [276, 256] on h3 "Sizes" at bounding box center [391, 247] width 389 height 15
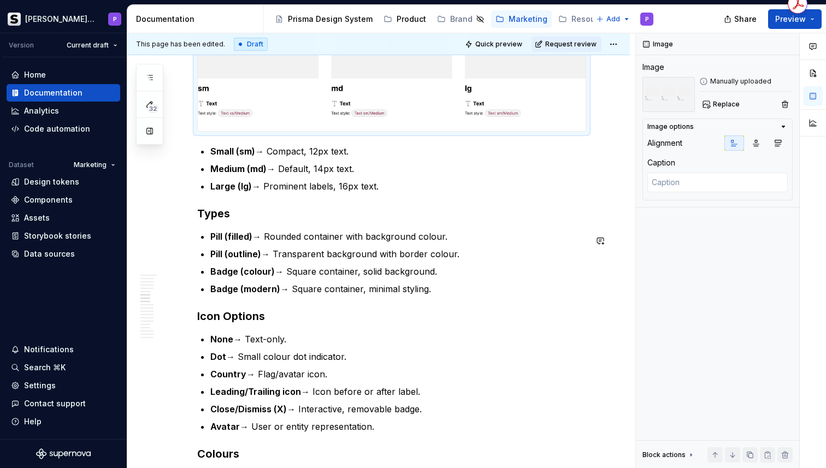
scroll to position [911, 0]
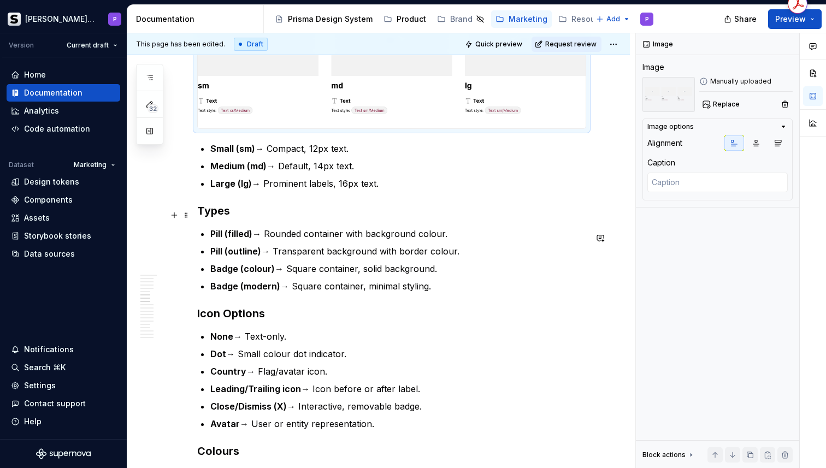
click at [283, 217] on h3 "Types" at bounding box center [391, 210] width 389 height 15
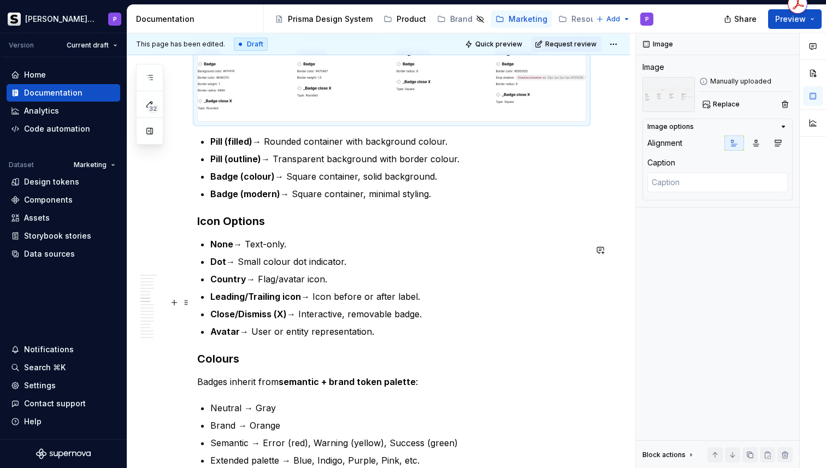
scroll to position [1149, 0]
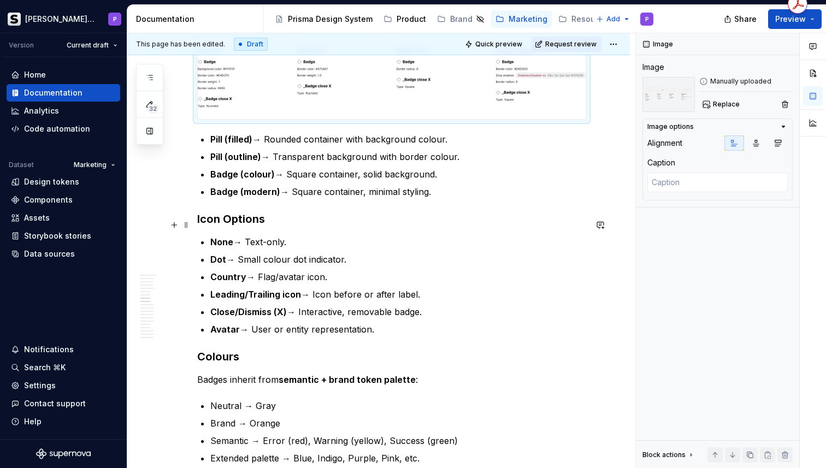
click at [309, 224] on h3 "Icon Options" at bounding box center [391, 218] width 389 height 15
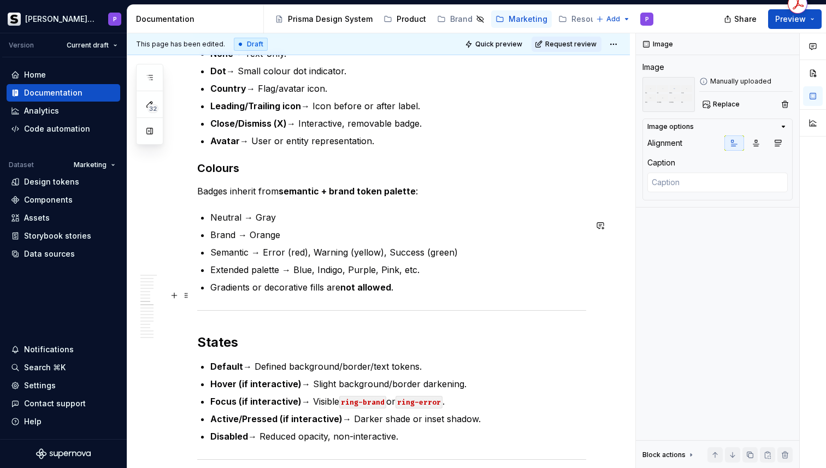
scroll to position [1508, 0]
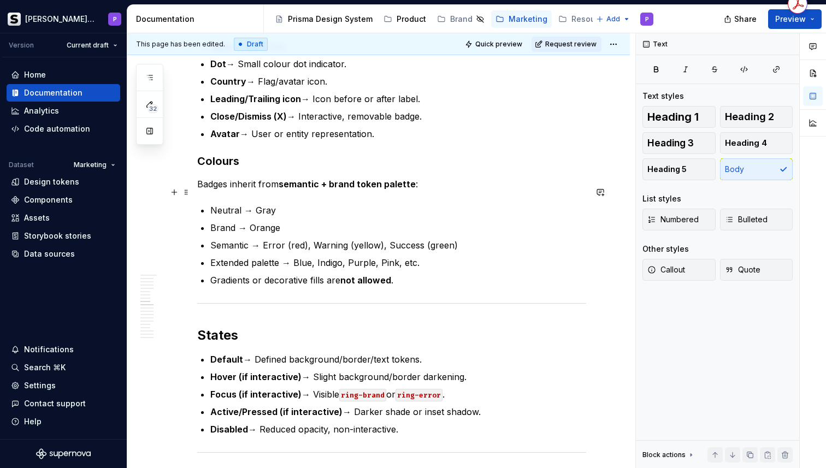
click at [437, 191] on p "Badges inherit from semantic + brand token palette :" at bounding box center [391, 184] width 389 height 13
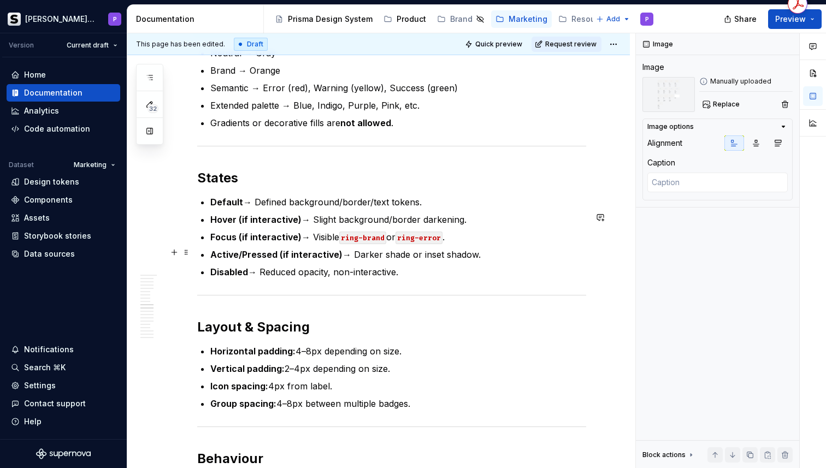
scroll to position [2220, 0]
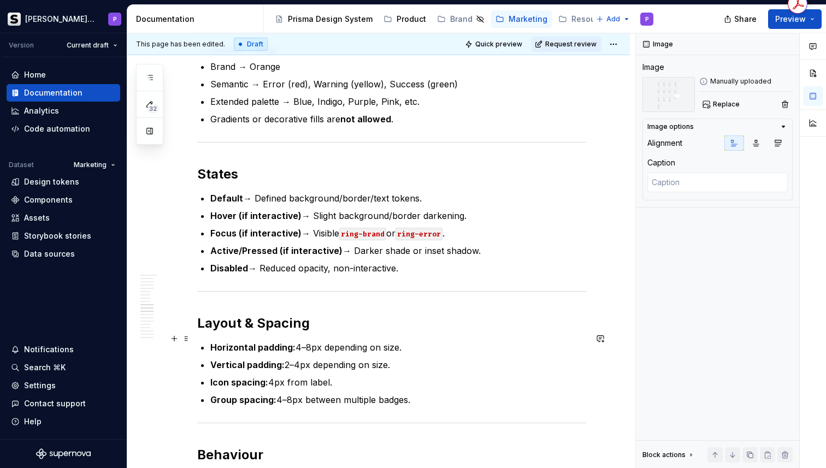
click at [329, 332] on h2 "Layout & Spacing" at bounding box center [391, 323] width 389 height 17
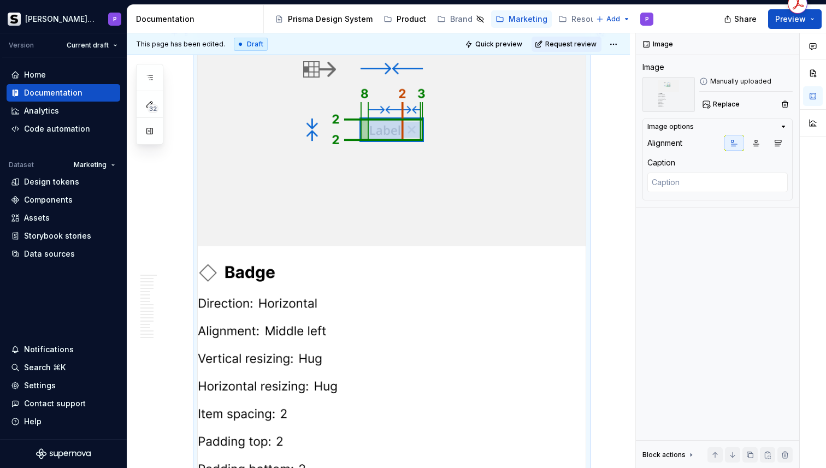
scroll to position [2443, 0]
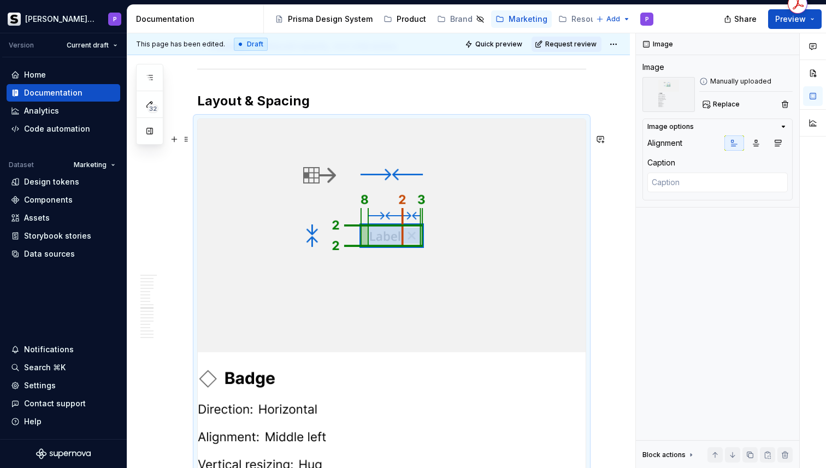
click at [415, 250] on img at bounding box center [392, 401] width 388 height 564
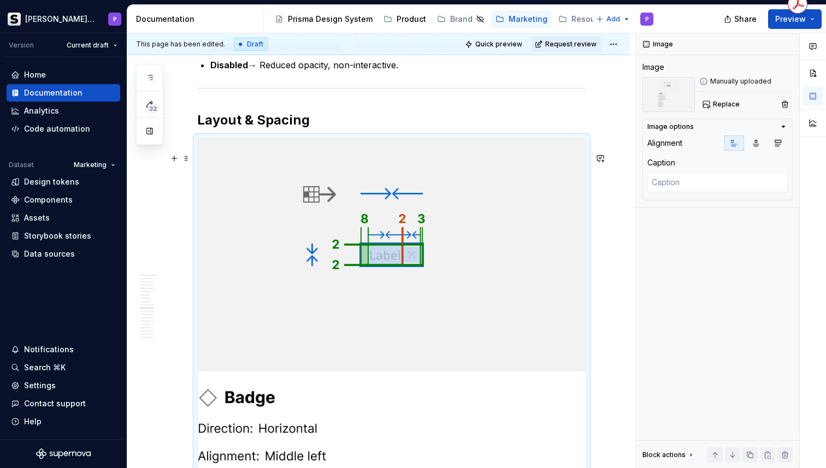
scroll to position [2415, 0]
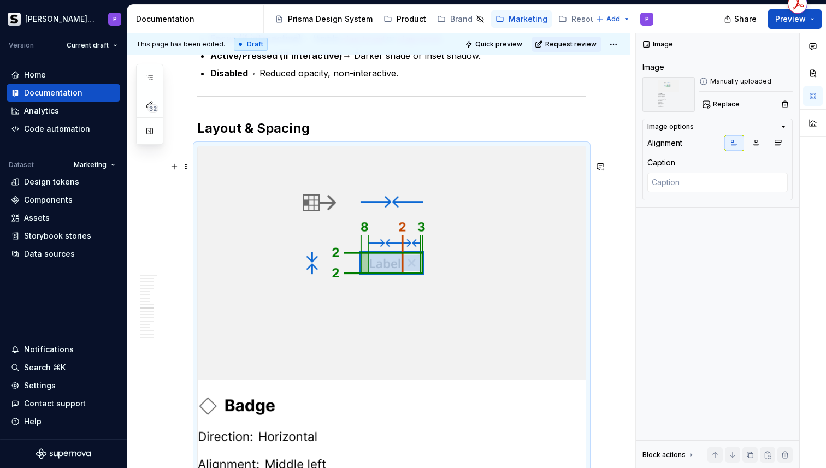
click at [382, 188] on img at bounding box center [392, 428] width 388 height 564
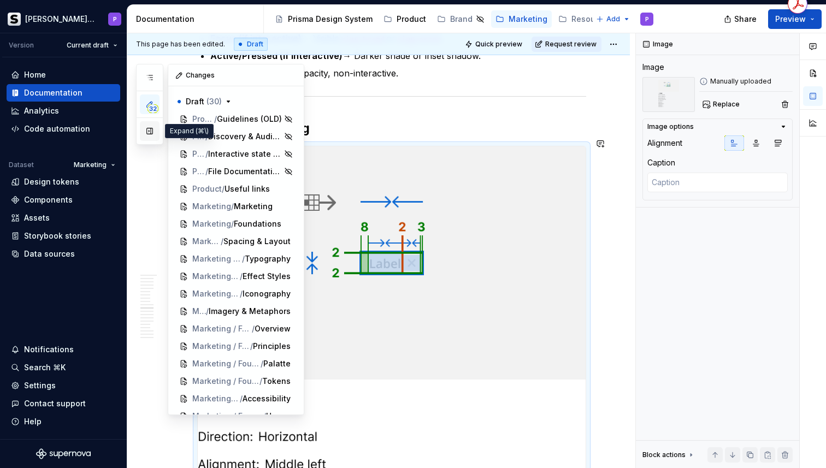
click at [153, 137] on button "button" at bounding box center [150, 131] width 20 height 20
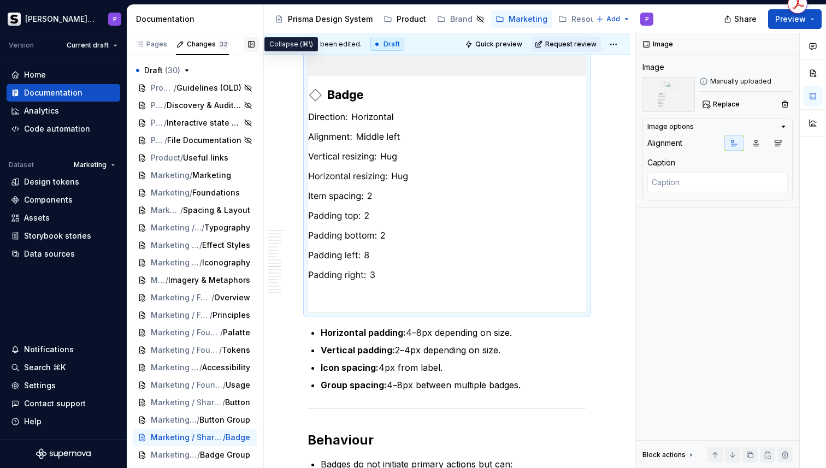
click at [253, 44] on button "button" at bounding box center [251, 44] width 15 height 15
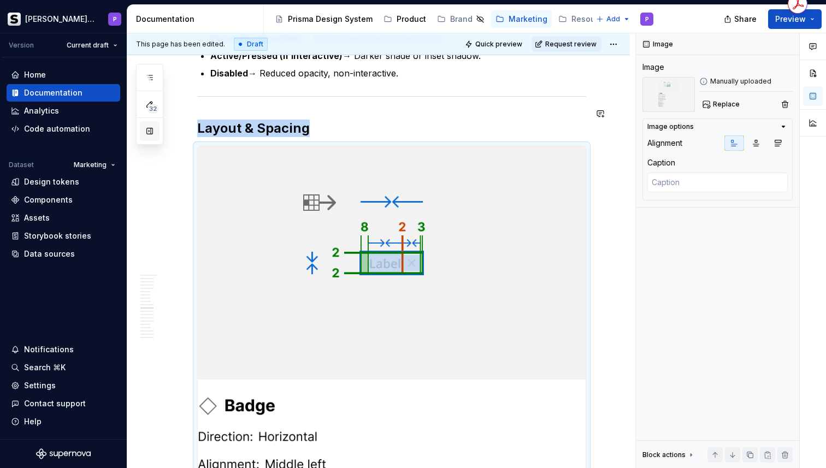
click at [147, 134] on button "button" at bounding box center [150, 131] width 20 height 20
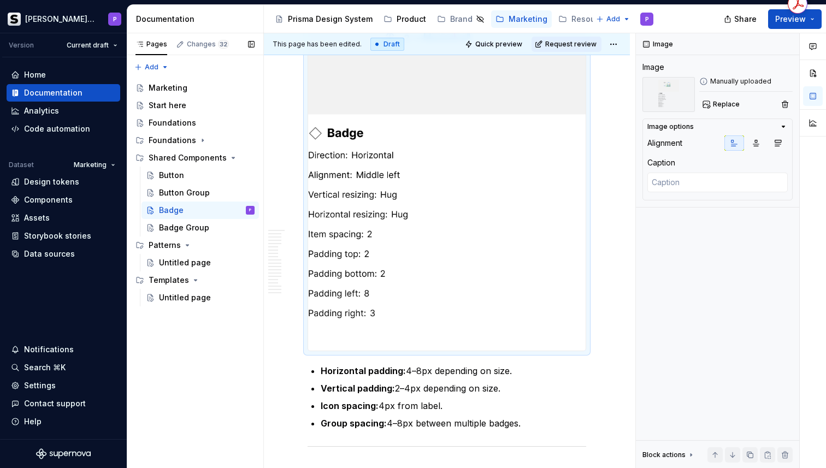
scroll to position [2378, 0]
type textarea "*"
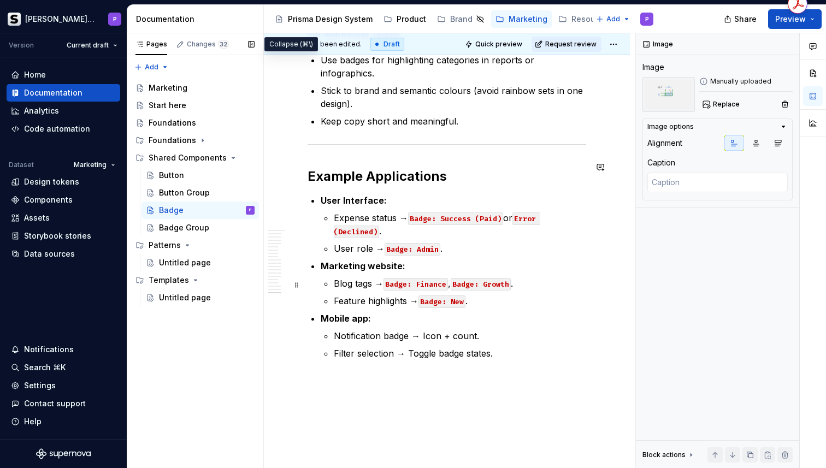
scroll to position [3768, 0]
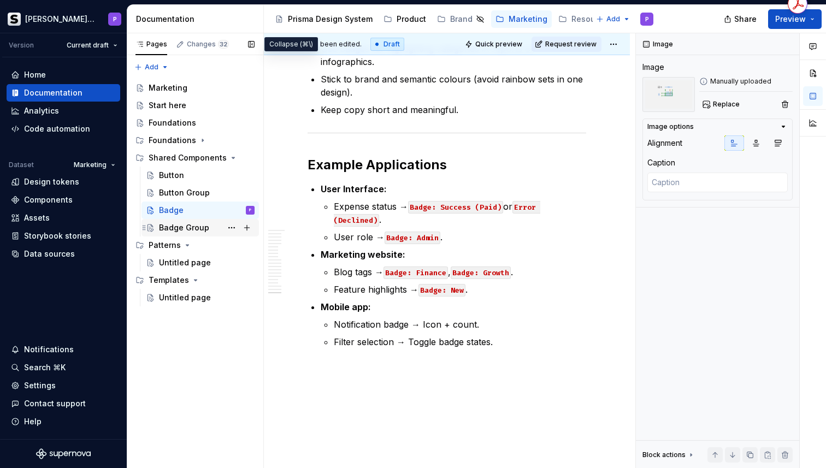
click at [182, 226] on div "Badge Group" at bounding box center [184, 227] width 50 height 11
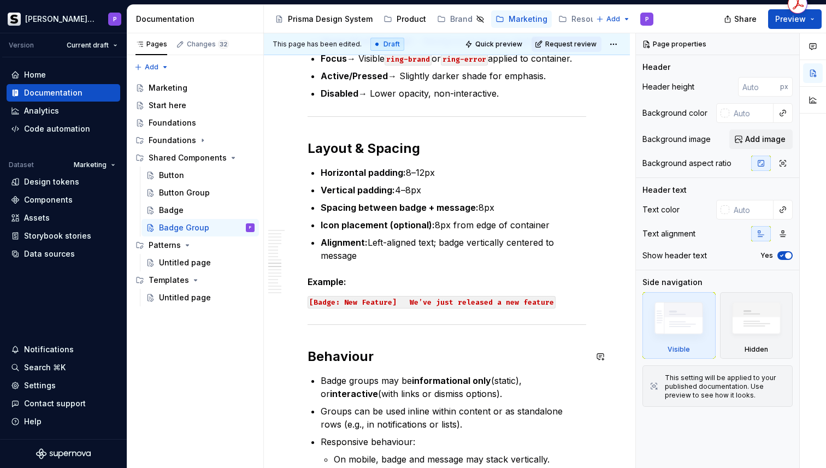
scroll to position [1183, 0]
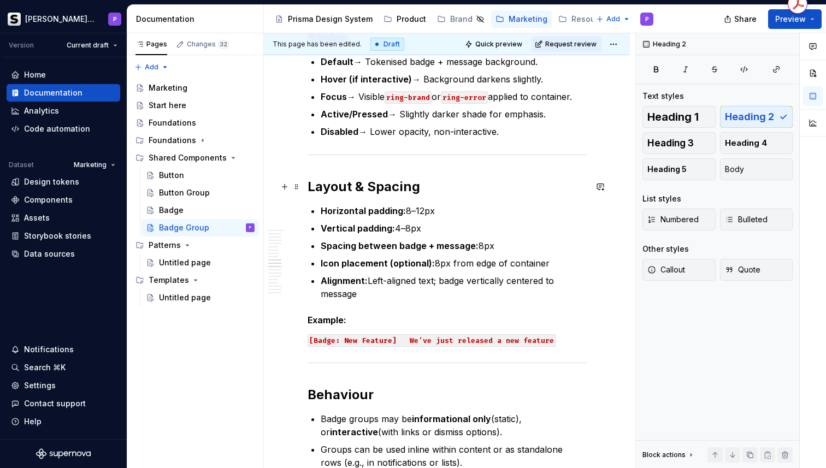
click at [431, 188] on h2 "Layout & Spacing" at bounding box center [447, 186] width 279 height 17
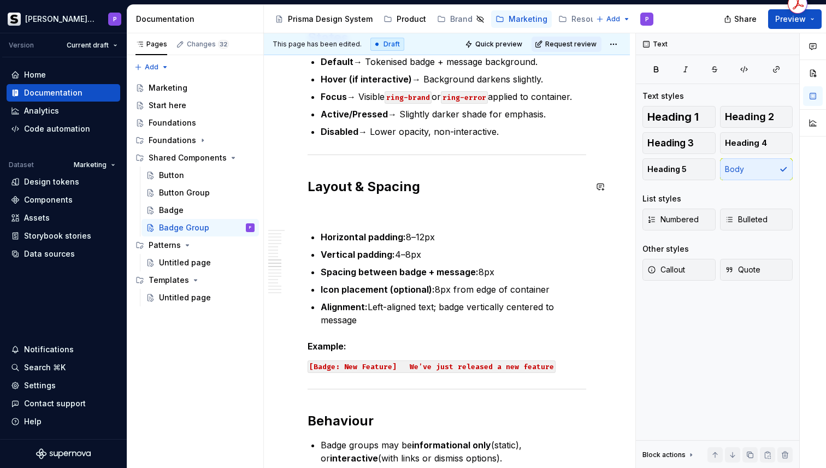
click at [374, 210] on p at bounding box center [447, 210] width 279 height 13
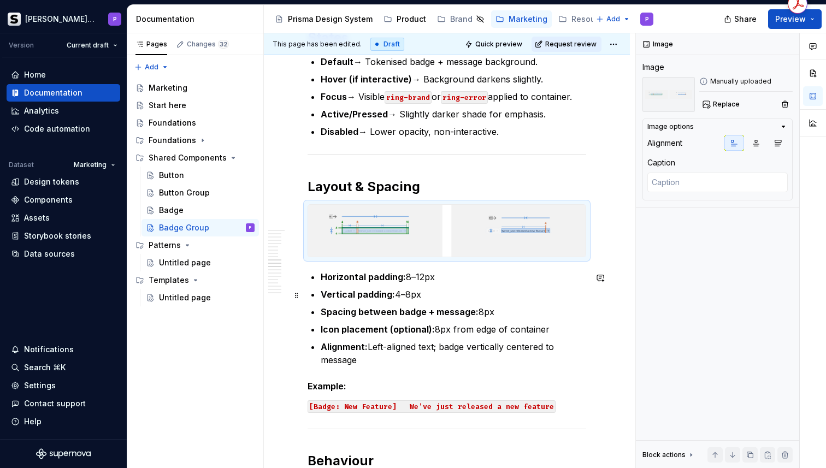
click at [472, 308] on strong "Spacing between badge + message:" at bounding box center [400, 311] width 158 height 11
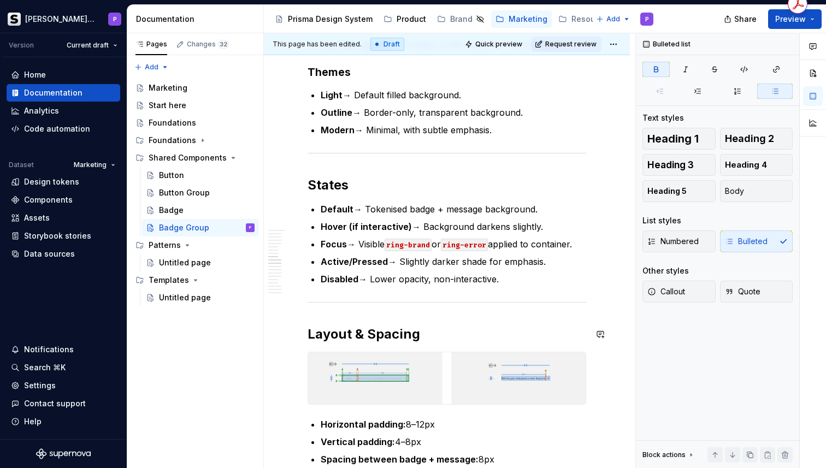
scroll to position [1024, 0]
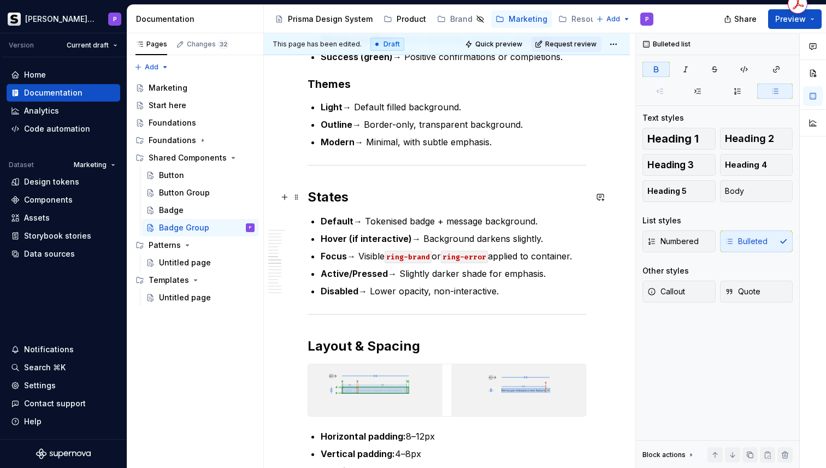
click at [377, 202] on h2 "States" at bounding box center [447, 196] width 279 height 17
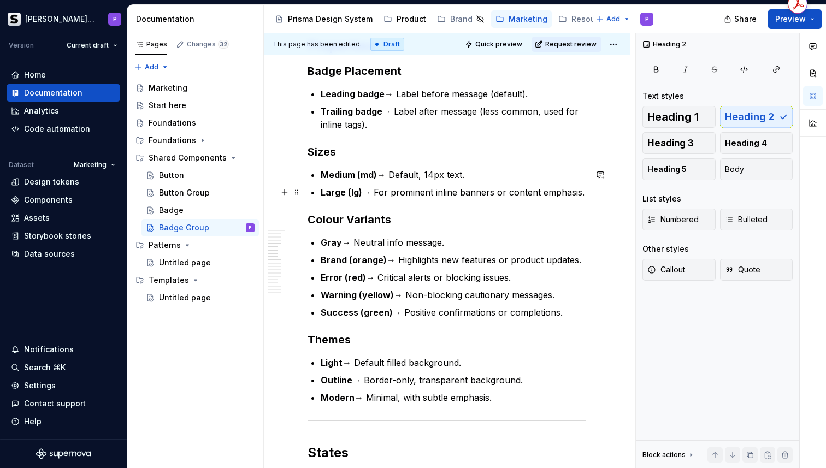
scroll to position [775, 0]
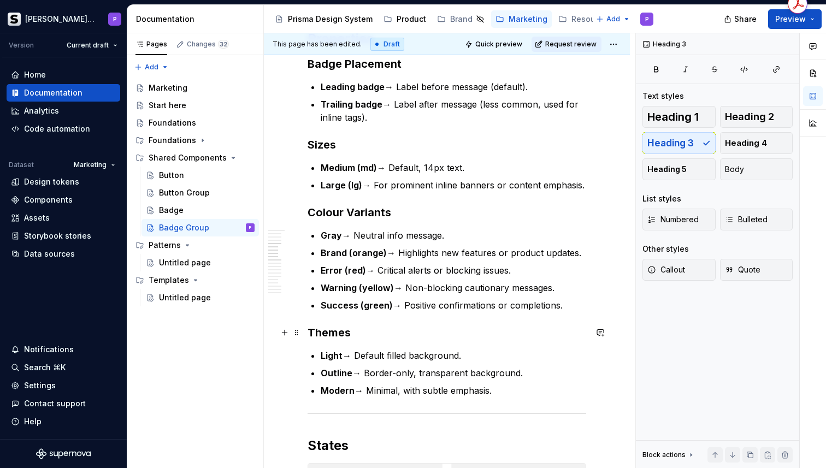
click at [384, 338] on h3 "Themes" at bounding box center [447, 332] width 279 height 15
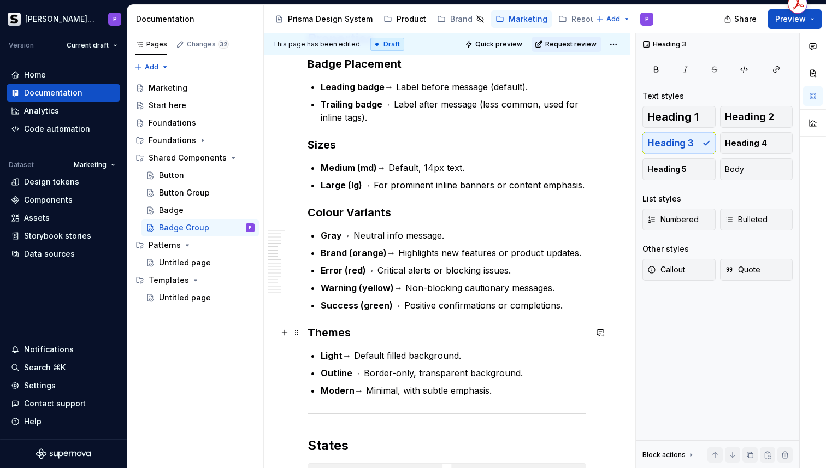
click at [388, 334] on h3 "Themes" at bounding box center [447, 332] width 279 height 15
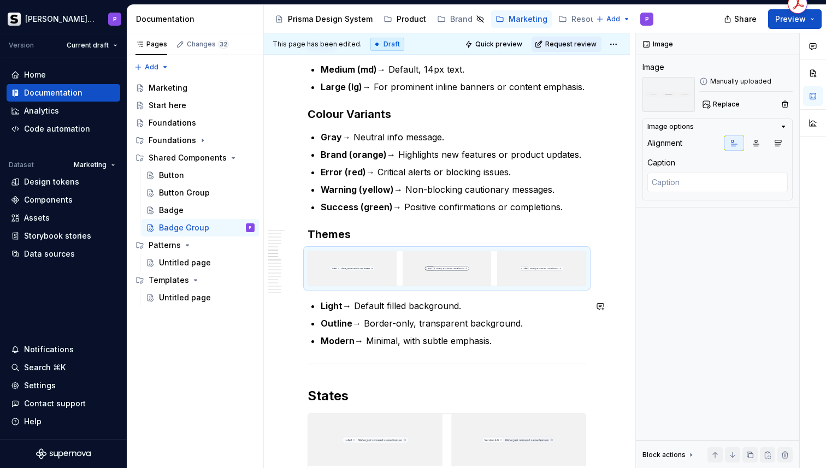
scroll to position [874, 0]
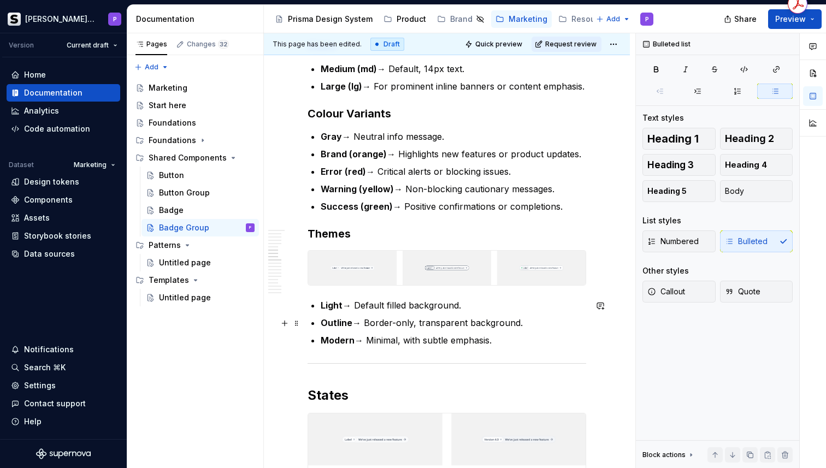
click at [466, 327] on p "Outline → Border-only, transparent background." at bounding box center [453, 322] width 265 height 13
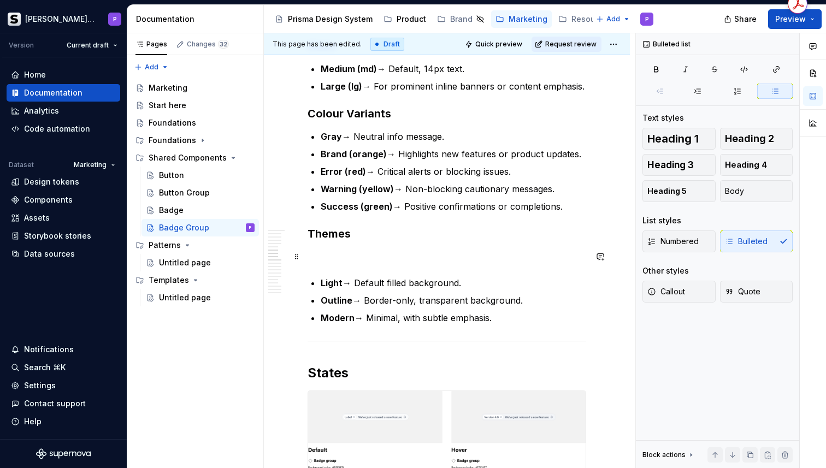
click at [457, 258] on p at bounding box center [447, 256] width 279 height 13
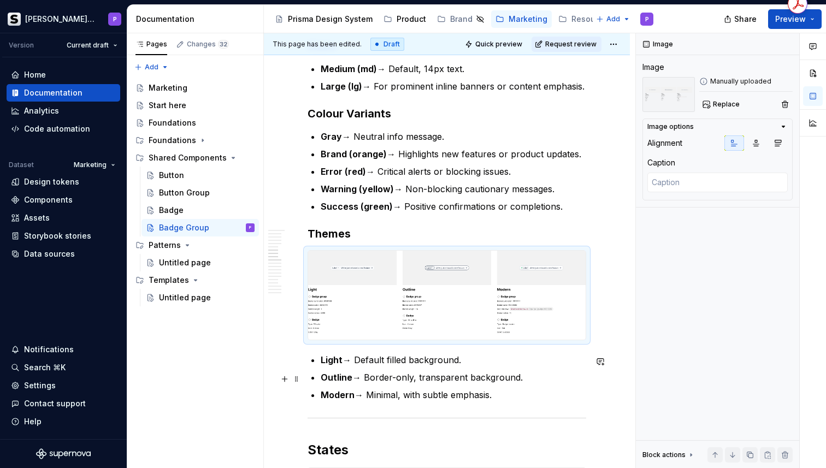
click at [535, 384] on p "Outline → Border-only, transparent background." at bounding box center [453, 377] width 265 height 13
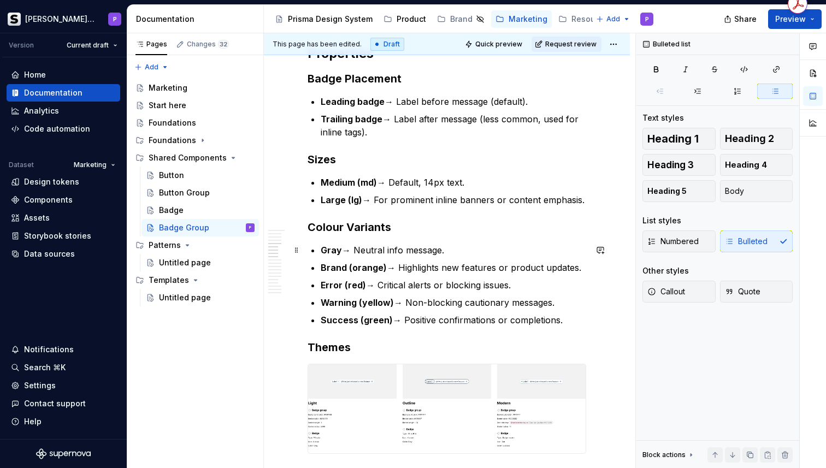
scroll to position [752, 0]
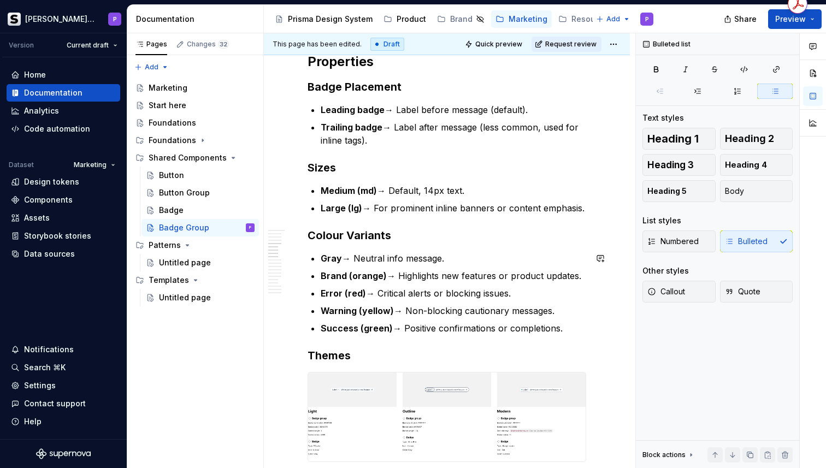
click at [577, 331] on p "Success (green) → Positive confirmations or completions." at bounding box center [453, 328] width 265 height 13
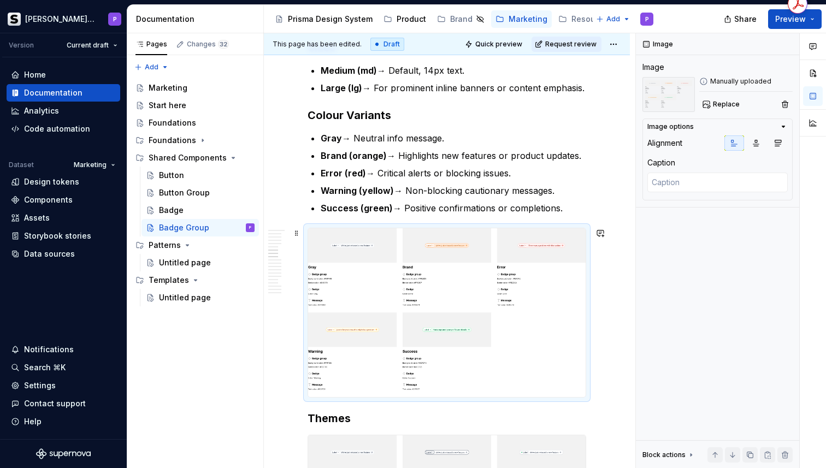
scroll to position [871, 0]
click at [559, 365] on img at bounding box center [446, 313] width 277 height 169
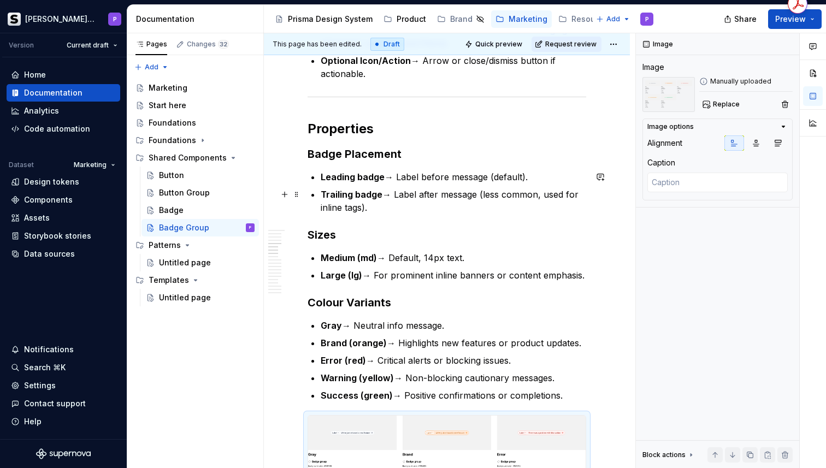
scroll to position [688, 0]
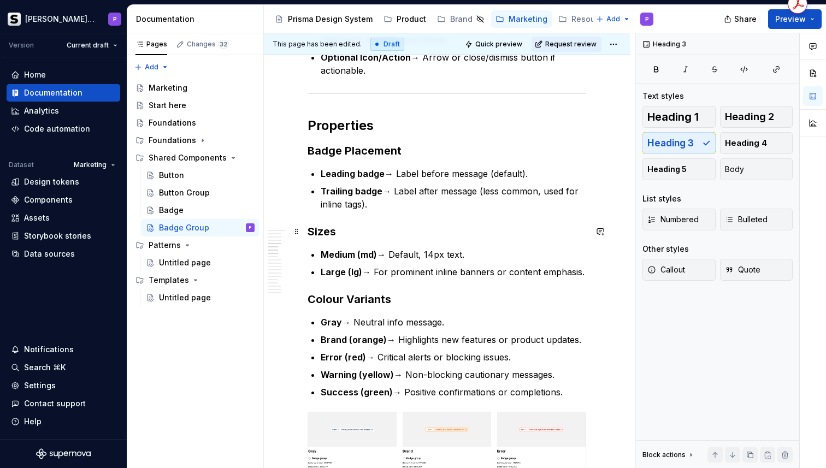
click at [362, 234] on h3 "Sizes" at bounding box center [447, 231] width 279 height 15
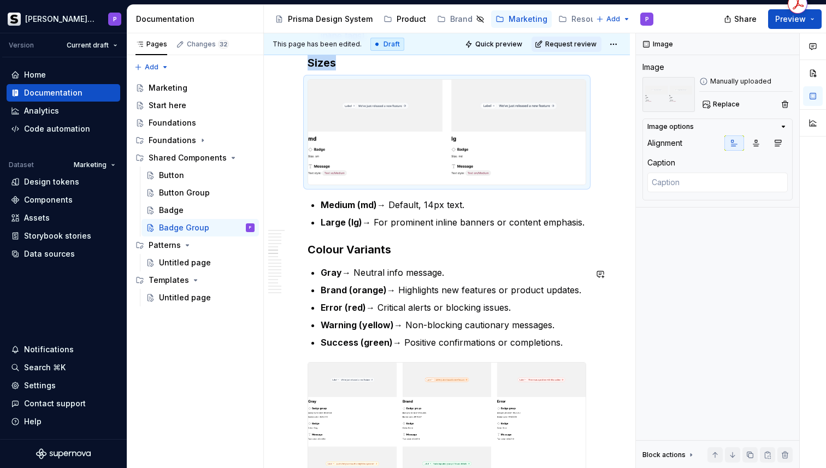
scroll to position [872, 0]
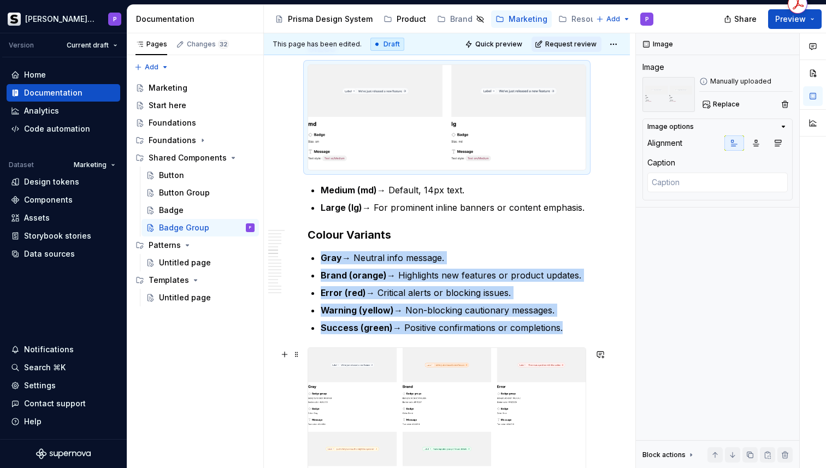
click at [324, 405] on img at bounding box center [446, 432] width 277 height 169
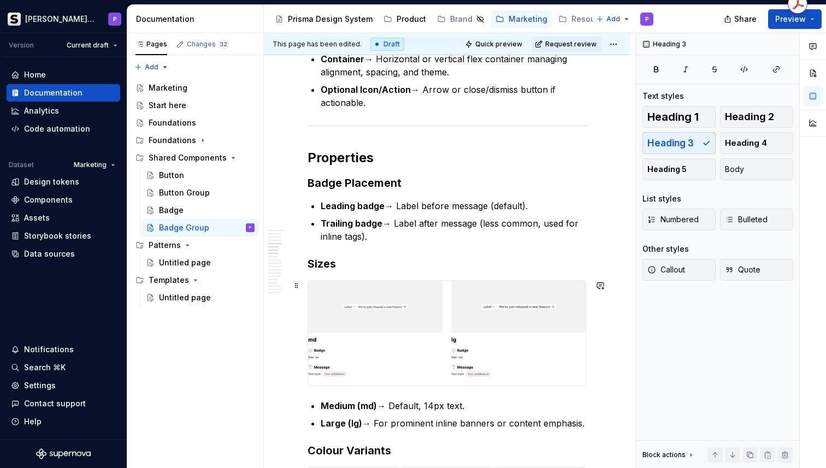
scroll to position [651, 0]
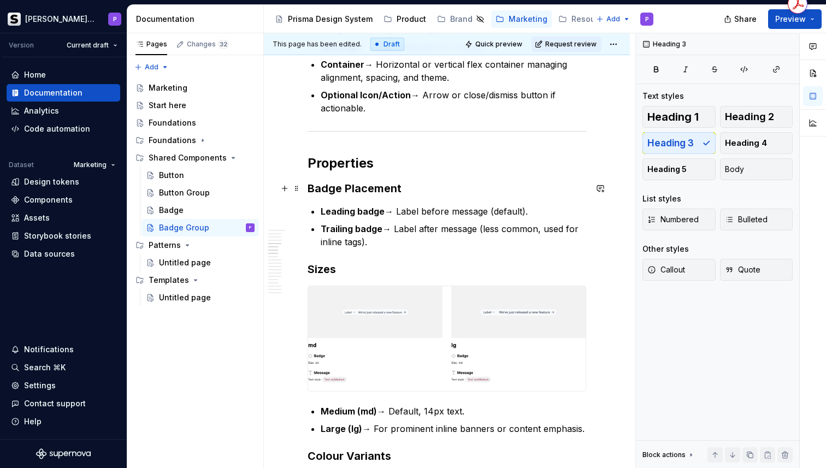
click at [418, 183] on h3 "Badge Placement" at bounding box center [447, 188] width 279 height 15
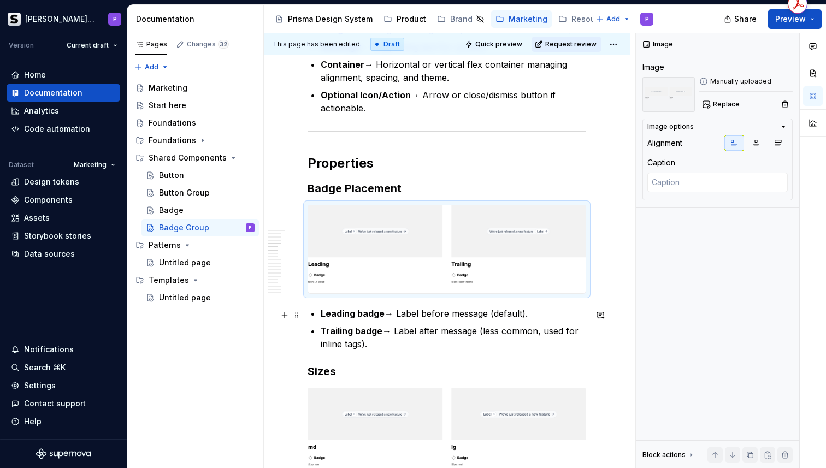
click at [415, 328] on p "Trailing badge → Label after message (less common, used for inline tags)." at bounding box center [453, 337] width 265 height 26
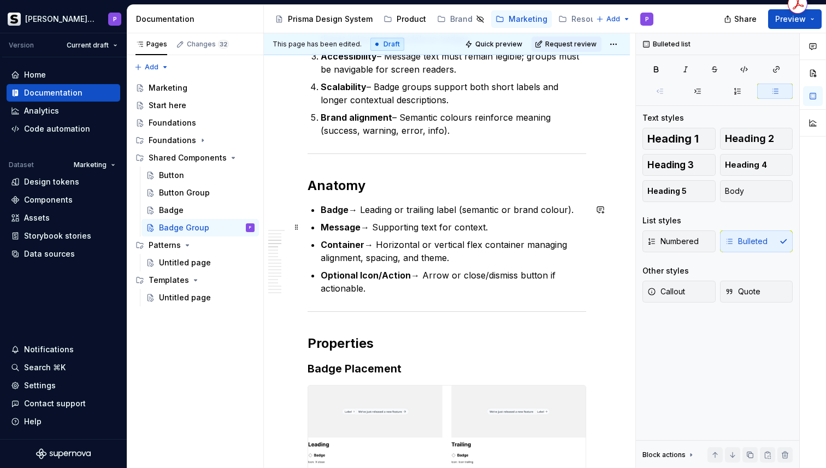
scroll to position [465, 0]
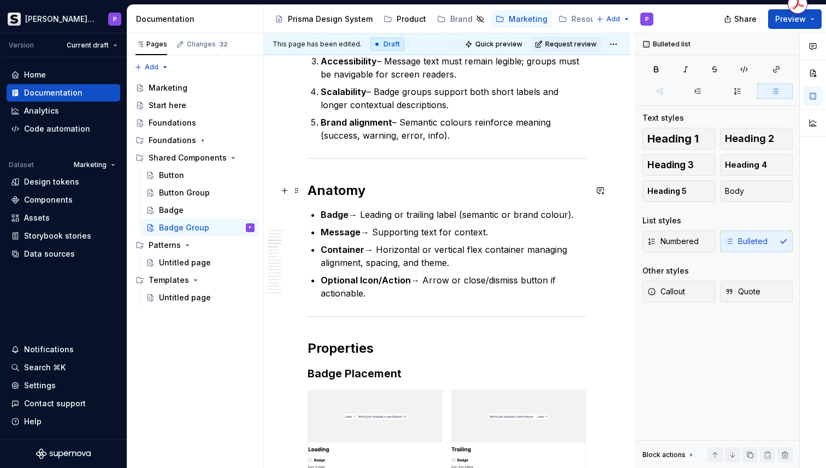
click at [430, 194] on h2 "Anatomy" at bounding box center [447, 190] width 279 height 17
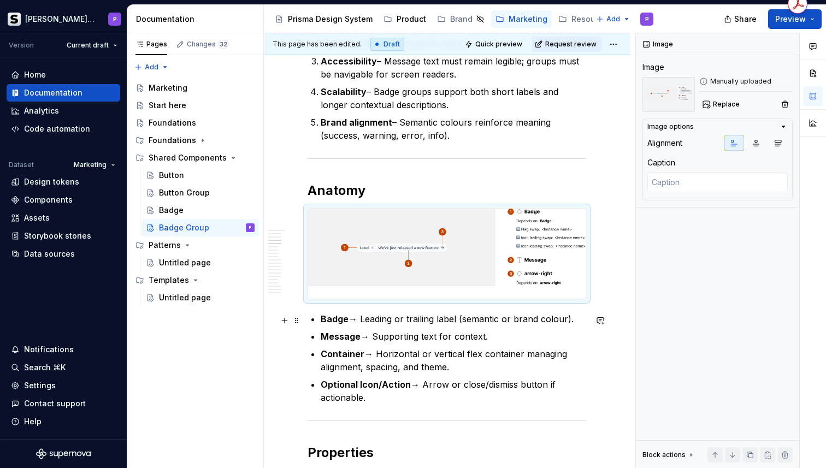
click at [445, 326] on p "Badge → Leading or trailing label (semantic or brand colour)." at bounding box center [453, 318] width 265 height 13
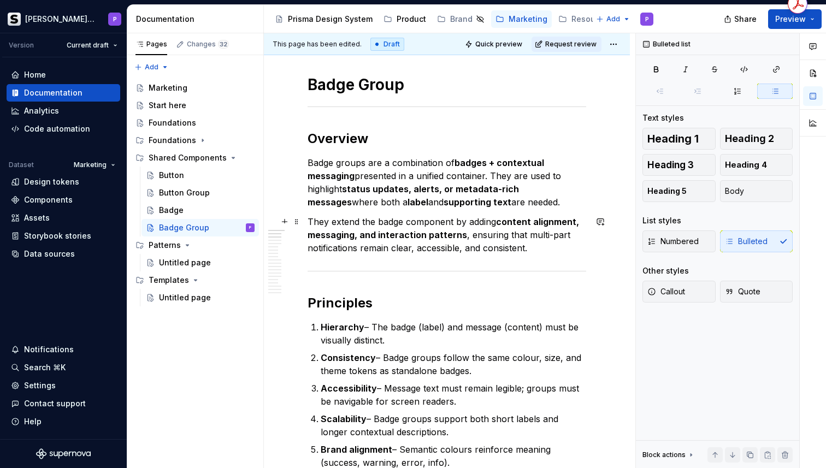
scroll to position [131, 0]
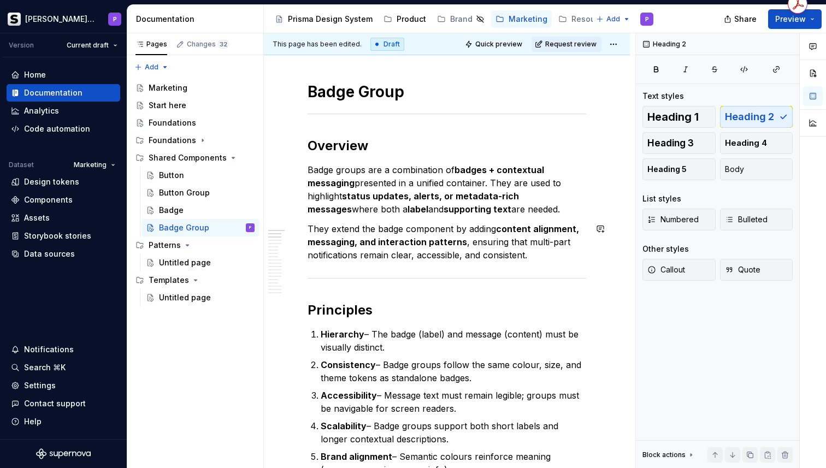
click at [567, 261] on p "They extend the badge component by adding content alignment, messaging, and int…" at bounding box center [447, 241] width 279 height 39
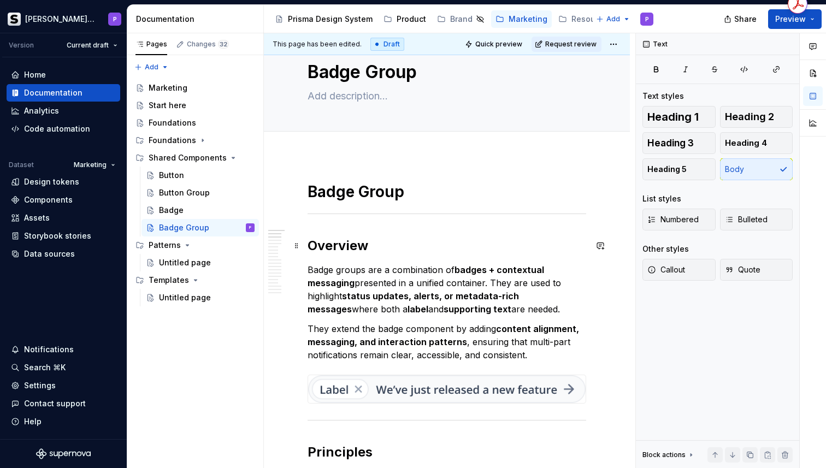
scroll to position [0, 0]
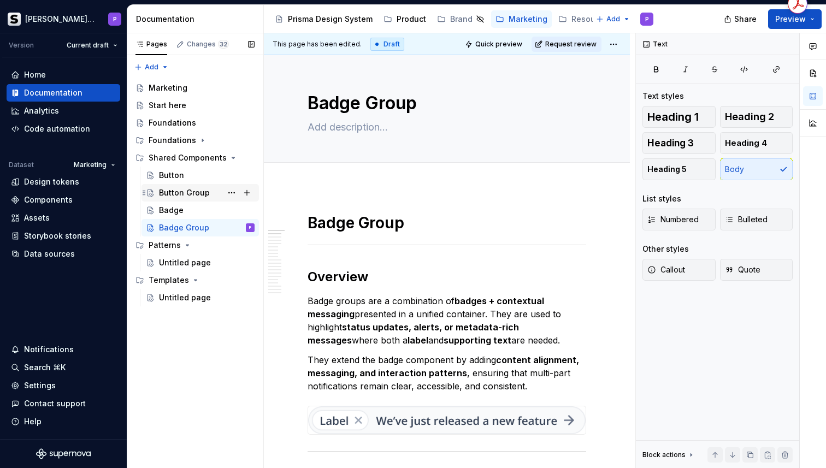
click at [185, 191] on div "Button Group" at bounding box center [184, 192] width 51 height 11
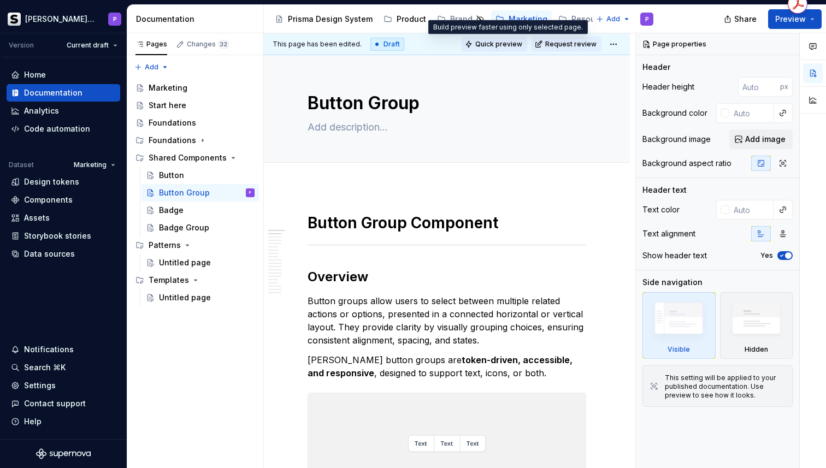
click at [505, 40] on span "Quick preview" at bounding box center [498, 44] width 47 height 9
click at [502, 46] on span "Quick preview" at bounding box center [498, 44] width 47 height 9
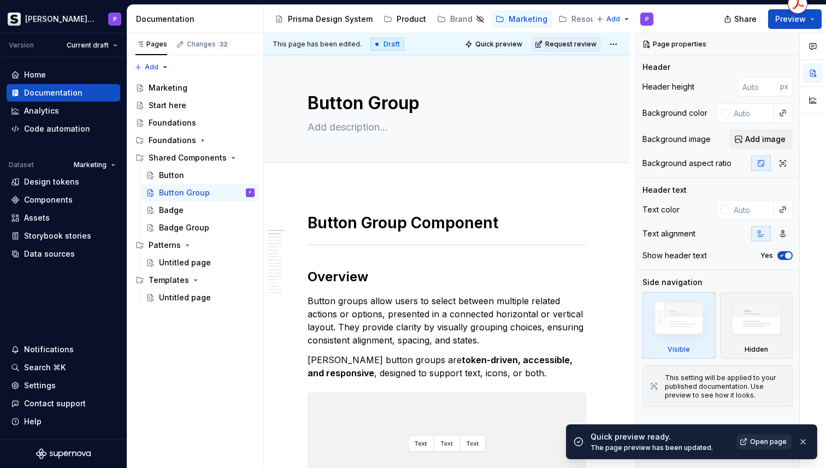
click at [782, 444] on span "Open page" at bounding box center [768, 441] width 37 height 9
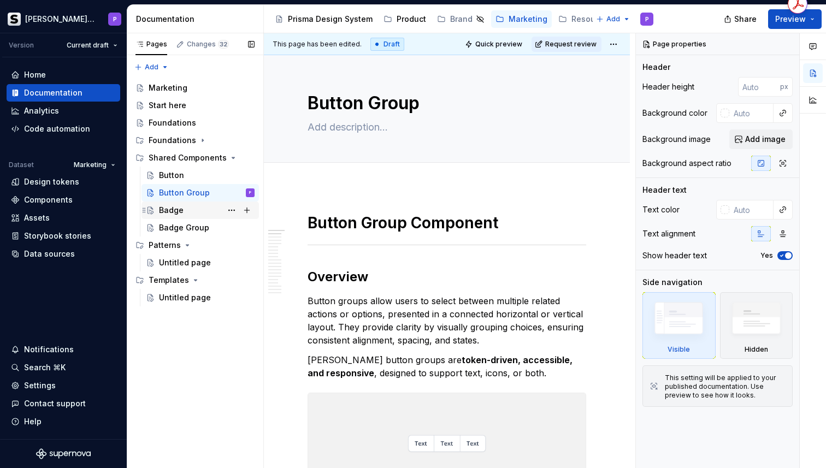
click at [181, 211] on div "Badge" at bounding box center [171, 210] width 25 height 11
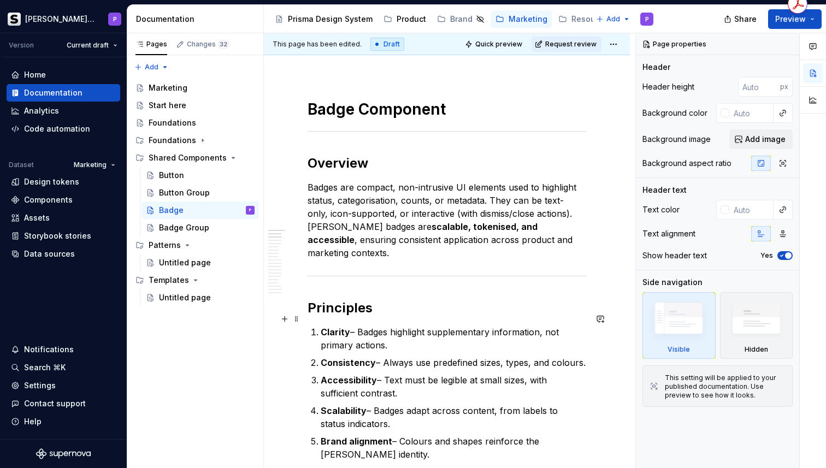
scroll to position [91, 0]
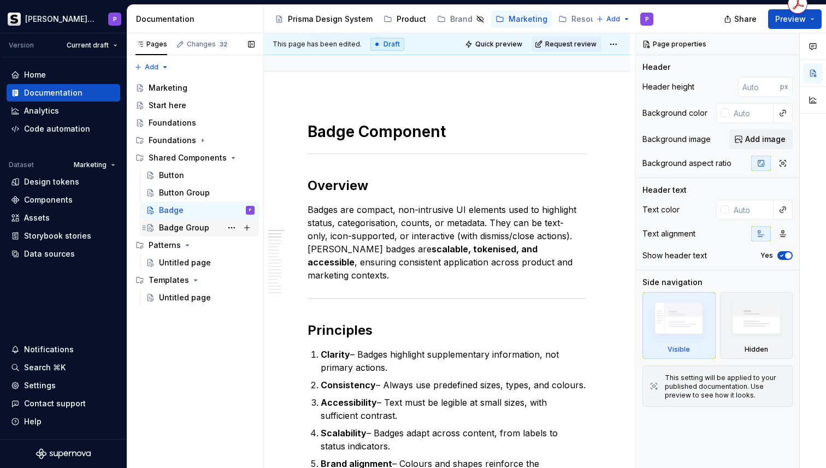
click at [191, 227] on div "Badge Group" at bounding box center [184, 227] width 50 height 11
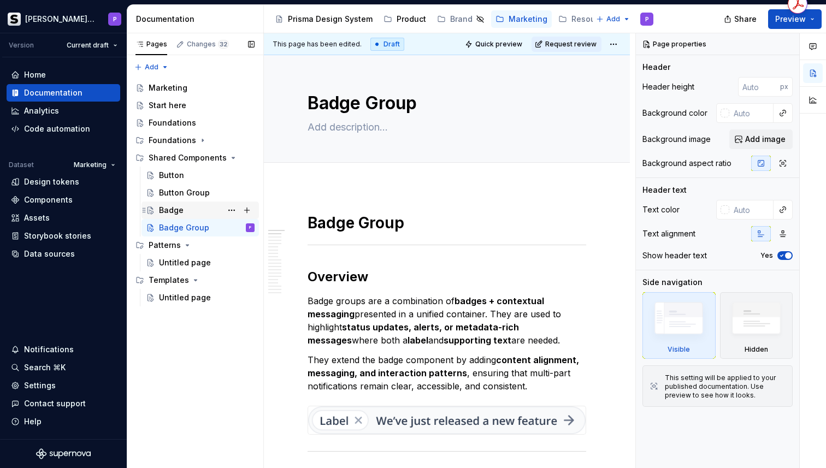
click at [168, 211] on div "Badge" at bounding box center [171, 210] width 25 height 11
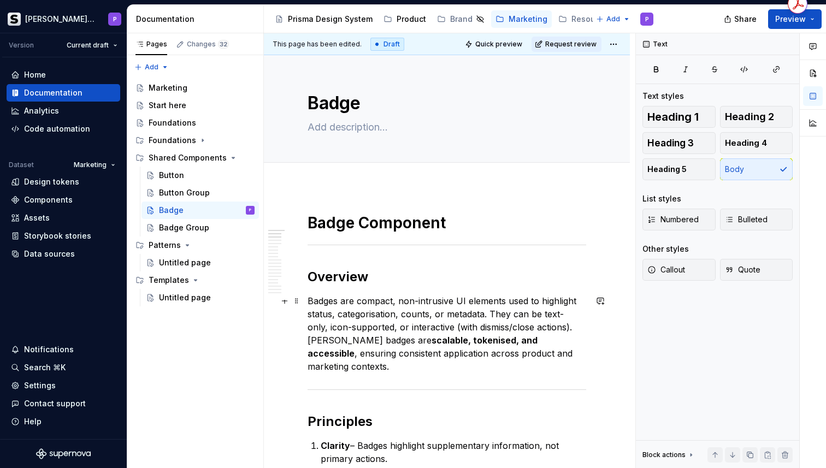
click at [557, 359] on p "Badges are compact, non-intrusive UI elements used to highlight status, categor…" at bounding box center [447, 333] width 279 height 79
click at [575, 356] on p "Badges are compact, non-intrusive UI elements used to highlight status, categor…" at bounding box center [447, 333] width 279 height 79
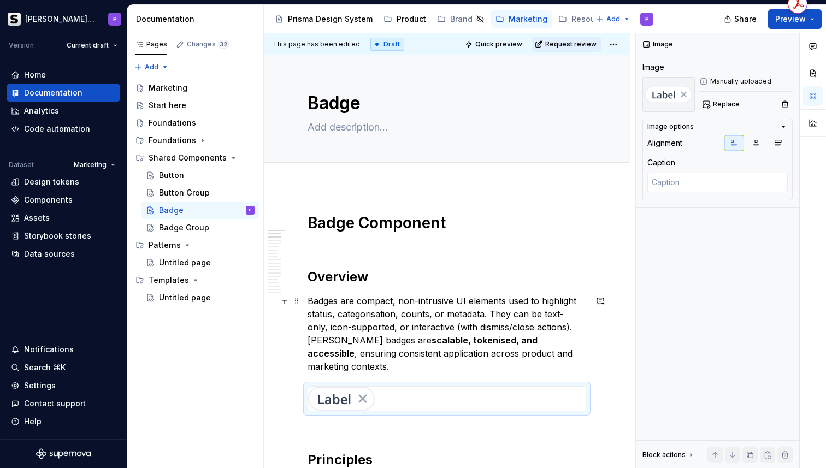
click at [514, 347] on p "Badges are compact, non-intrusive UI elements used to highlight status, categor…" at bounding box center [447, 333] width 279 height 79
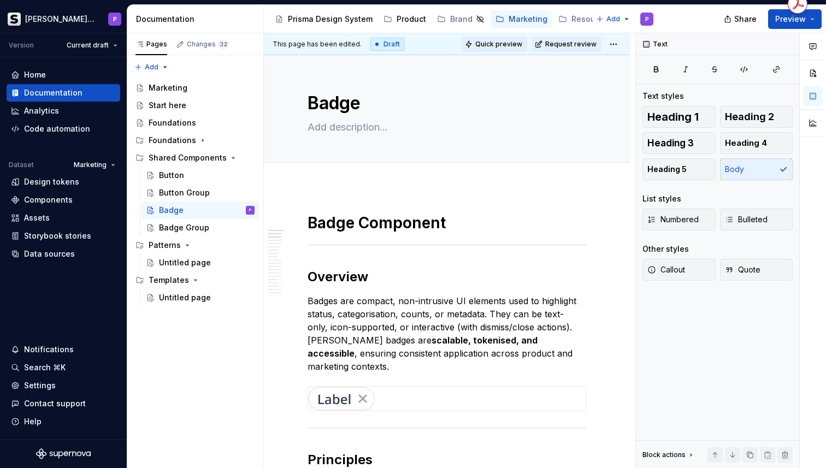
click at [509, 37] on button "Quick preview" at bounding box center [495, 44] width 66 height 15
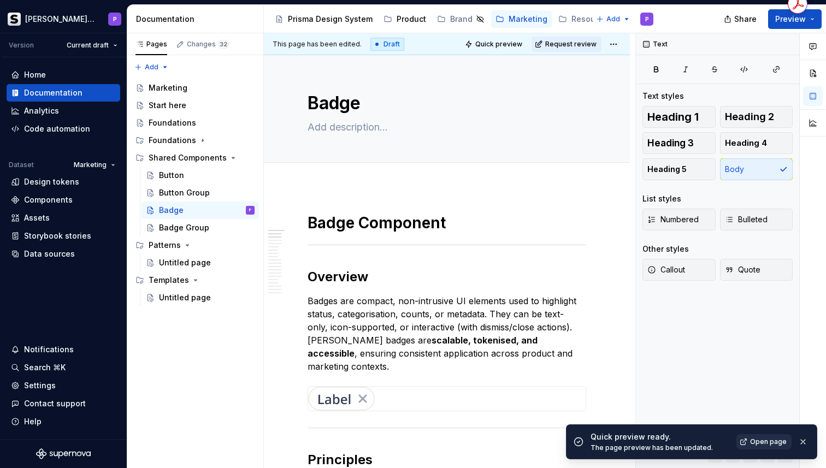
click at [777, 440] on span "Open page" at bounding box center [768, 441] width 37 height 9
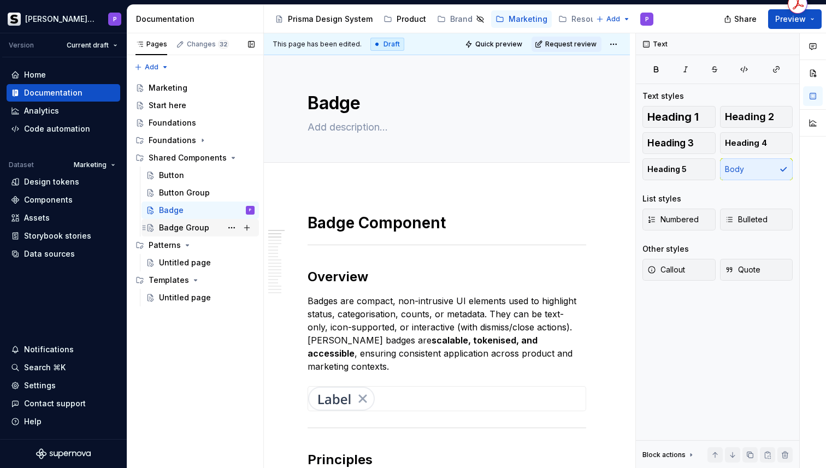
click at [200, 225] on div "Badge Group" at bounding box center [184, 227] width 50 height 11
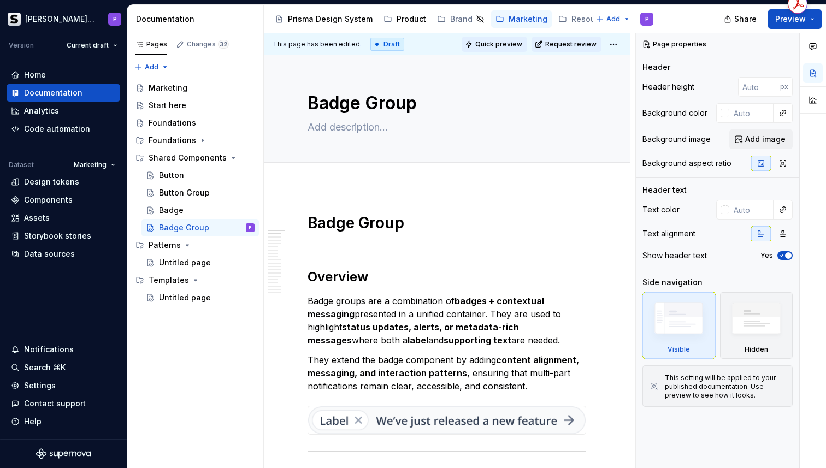
click at [514, 45] on span "Quick preview" at bounding box center [498, 44] width 47 height 9
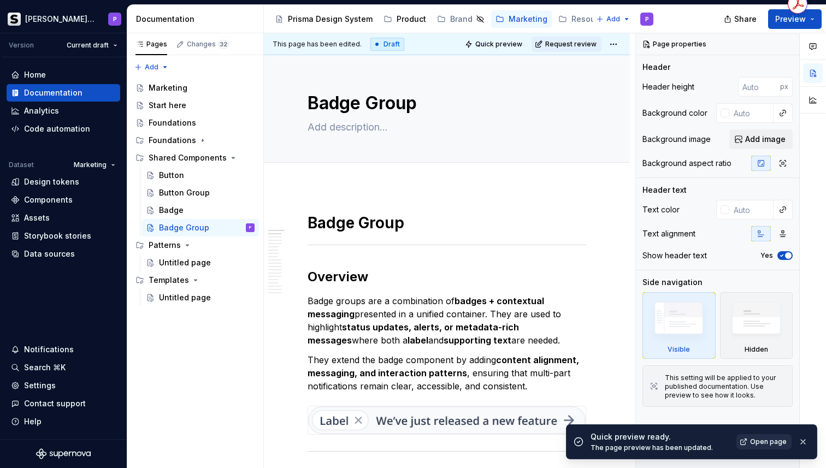
click at [759, 437] on span "Open page" at bounding box center [768, 441] width 37 height 9
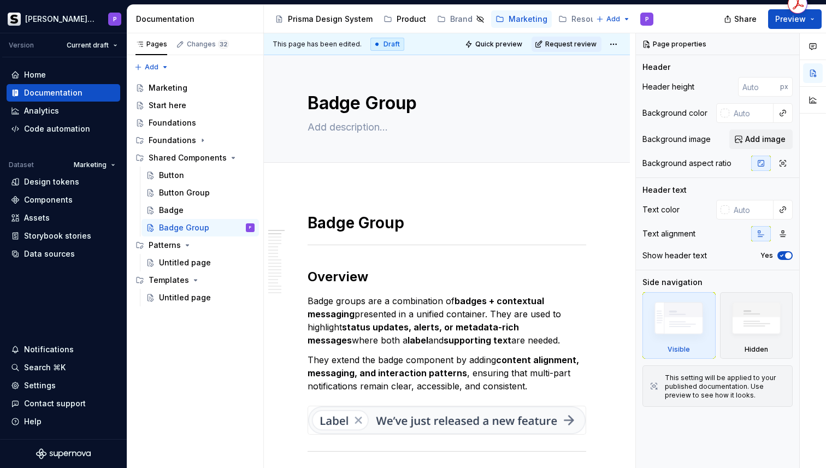
type textarea "*"
